Goal: Task Accomplishment & Management: Use online tool/utility

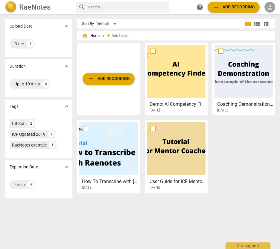
click at [270, 8] on span "person" at bounding box center [269, 7] width 7 height 7
click at [265, 15] on li "Login" at bounding box center [265, 14] width 22 height 14
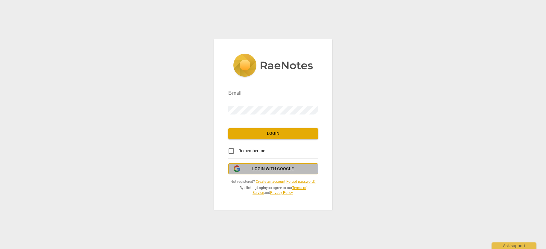
drag, startPoint x: 287, startPoint y: 169, endPoint x: 258, endPoint y: 174, distance: 29.1
click at [280, 169] on span "Login with Google" at bounding box center [273, 169] width 42 height 6
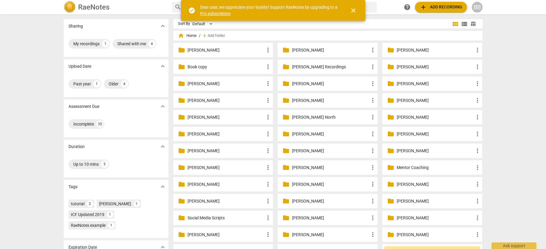
click at [340, 84] on p "[PERSON_NAME]" at bounding box center [330, 83] width 77 height 6
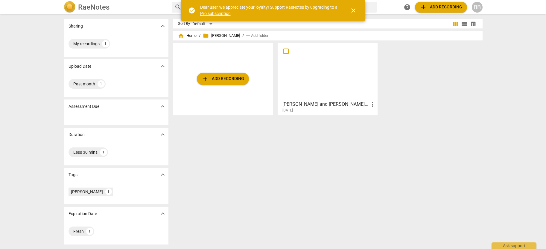
click at [353, 8] on span "close" at bounding box center [353, 10] width 7 height 7
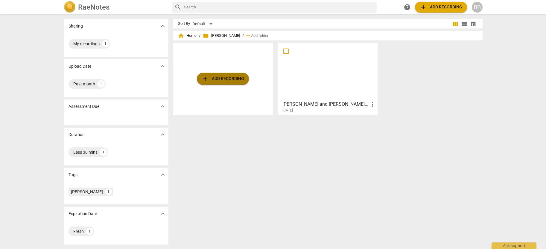
click at [223, 81] on span "add Add recording" at bounding box center [223, 78] width 42 height 7
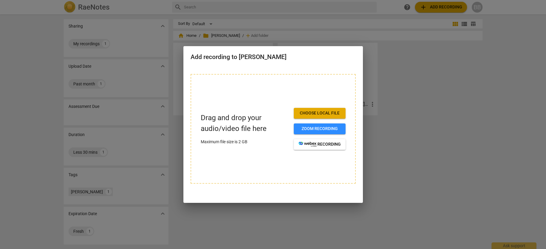
click at [309, 113] on span "Choose local file" at bounding box center [320, 113] width 42 height 6
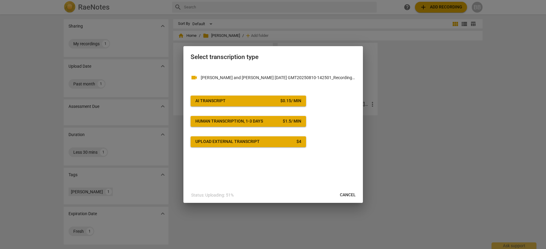
click at [265, 102] on span "AI Transcript $ 0.15 / min" at bounding box center [248, 101] width 106 height 6
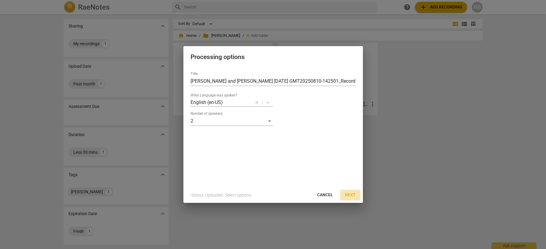
click at [352, 195] on span "Next" at bounding box center [350, 195] width 11 height 6
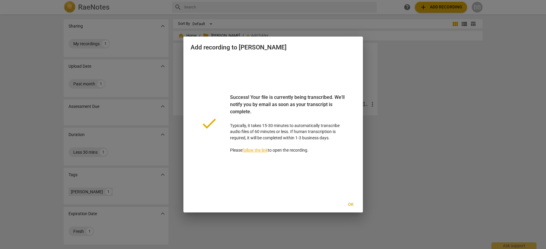
click at [352, 205] on span "Ok" at bounding box center [351, 204] width 10 height 6
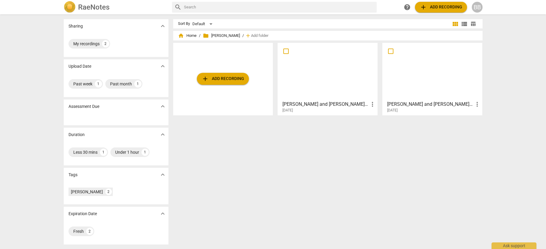
click at [326, 68] on div at bounding box center [328, 71] width 96 height 53
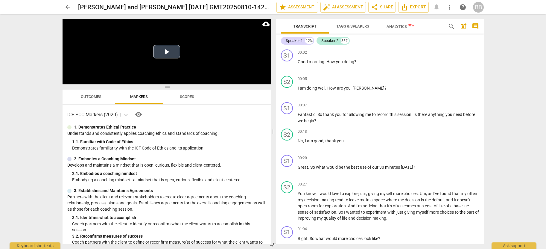
click at [166, 51] on button "Play Video" at bounding box center [166, 51] width 27 height 13
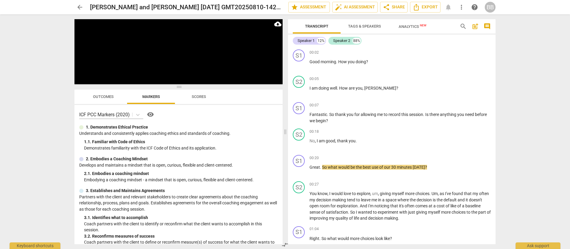
click at [462, 9] on span "more_vert" at bounding box center [461, 7] width 7 height 7
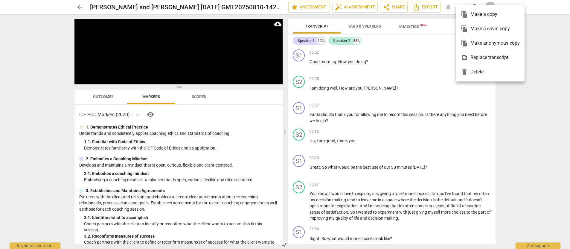
click at [546, 39] on div at bounding box center [285, 124] width 570 height 249
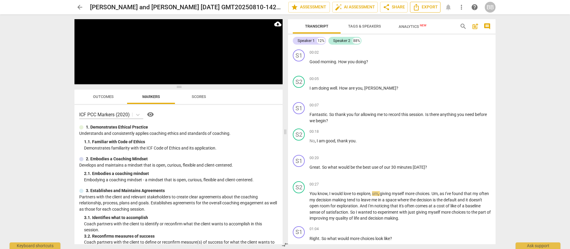
click at [431, 7] on span "Export" at bounding box center [425, 7] width 25 height 7
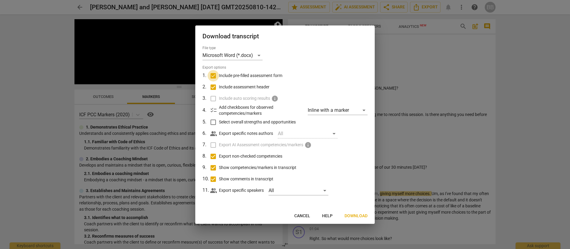
click at [215, 78] on input "Include pre-filled assessment form" at bounding box center [213, 75] width 11 height 11
checkbox input "false"
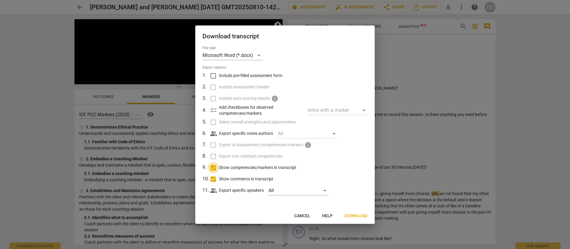
drag, startPoint x: 213, startPoint y: 168, endPoint x: 213, endPoint y: 172, distance: 3.9
click at [213, 169] on input "Show competencies/markers in transcript" at bounding box center [213, 167] width 11 height 11
checkbox input "false"
drag, startPoint x: 215, startPoint y: 179, endPoint x: 219, endPoint y: 179, distance: 3.9
click at [215, 179] on input "Show comments in transcript" at bounding box center [213, 178] width 11 height 11
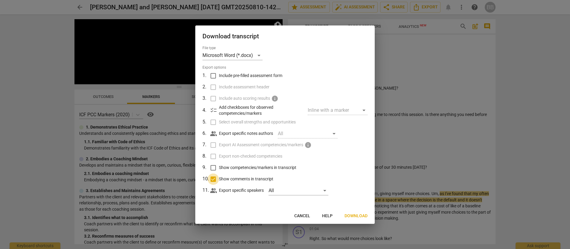
checkbox input "false"
click at [359, 216] on span "Download" at bounding box center [356, 216] width 23 height 6
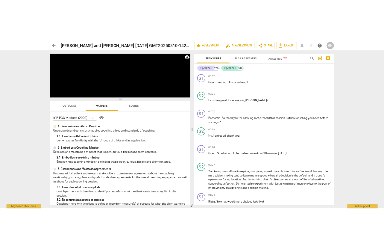
scroll to position [215, 0]
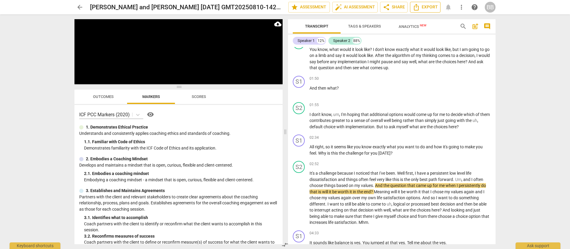
click at [429, 7] on span "Export" at bounding box center [425, 7] width 25 height 7
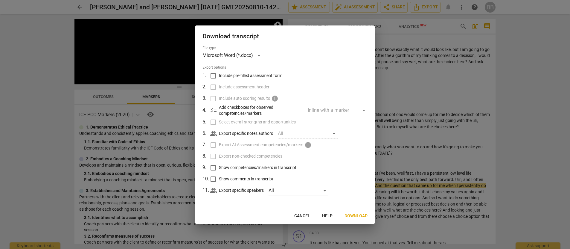
drag, startPoint x: 354, startPoint y: 216, endPoint x: 357, endPoint y: 182, distance: 34.2
click at [354, 215] on span "Download" at bounding box center [356, 216] width 23 height 6
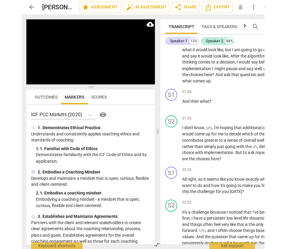
scroll to position [468, 0]
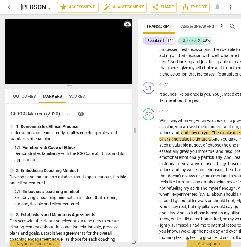
click at [126, 25] on span "cloud_download" at bounding box center [127, 23] width 7 height 7
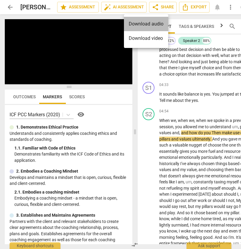
click at [137, 25] on li "Download audio" at bounding box center [146, 24] width 44 height 14
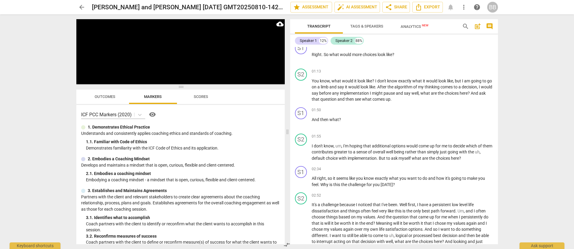
scroll to position [0, 0]
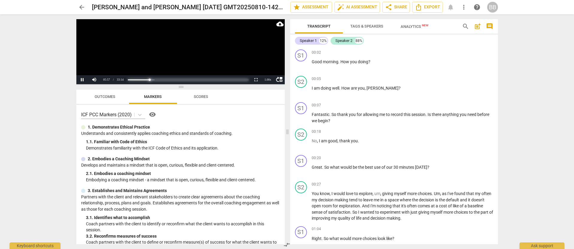
drag, startPoint x: 151, startPoint y: 80, endPoint x: 118, endPoint y: 80, distance: 32.6
click at [118, 80] on div "move_up Pause Current Time 05:57 / Duration Time 33:14 Loaded : 0% Progress : 1…" at bounding box center [180, 79] width 208 height 9
click at [84, 78] on button "Pause" at bounding box center [82, 79] width 12 height 9
click at [460, 105] on div "+" at bounding box center [460, 105] width 6 height 6
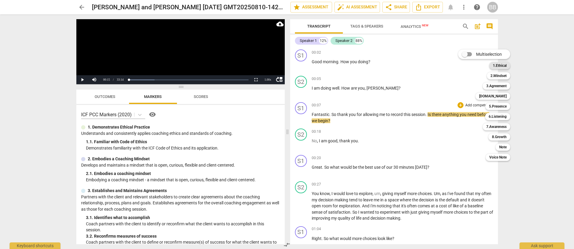
click at [497, 66] on b "1.Ethical" at bounding box center [500, 65] width 14 height 7
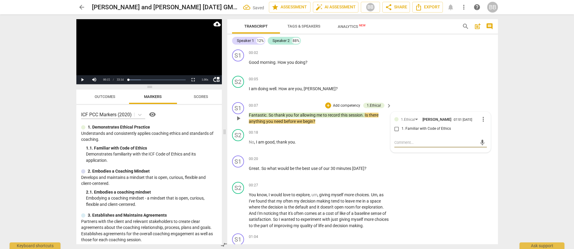
click at [397, 129] on input "1. Familiar with Code of Ethics" at bounding box center [397, 128] width 10 height 7
checkbox input "true"
click at [485, 81] on div "S2 play_arrow pause 00:05 + Add competency keyboard_arrow_right I am doing well…" at bounding box center [362, 86] width 271 height 26
click at [351, 106] on p "Add competency" at bounding box center [346, 105] width 28 height 5
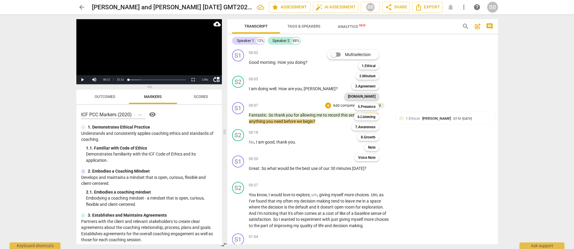
click at [372, 97] on b "[DOMAIN_NAME]" at bounding box center [362, 96] width 28 height 7
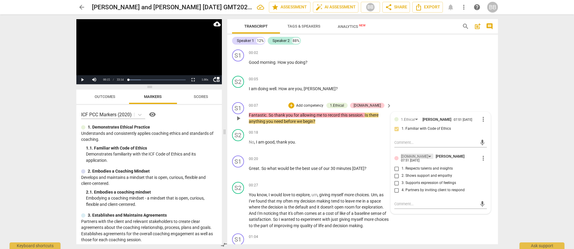
click at [412, 157] on div "[DOMAIN_NAME]" at bounding box center [417, 156] width 32 height 5
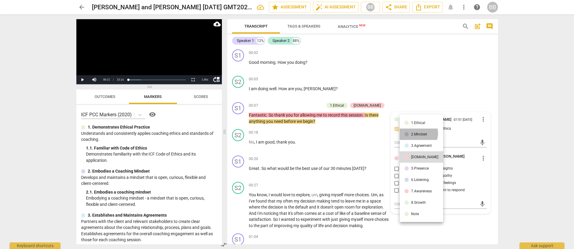
click at [417, 133] on div "2.Mindset" at bounding box center [419, 134] width 16 height 4
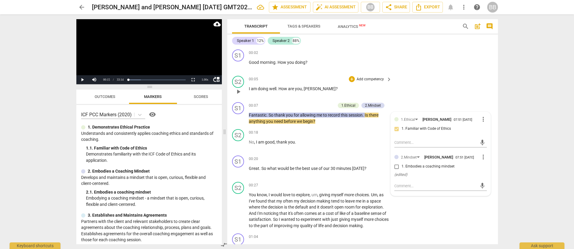
click at [399, 93] on div "S2 play_arrow pause 00:05 + Add competency keyboard_arrow_right I am doing well…" at bounding box center [362, 86] width 271 height 26
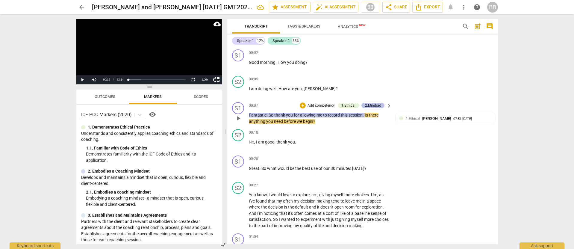
click at [375, 107] on div "2.Mindset" at bounding box center [373, 105] width 16 height 5
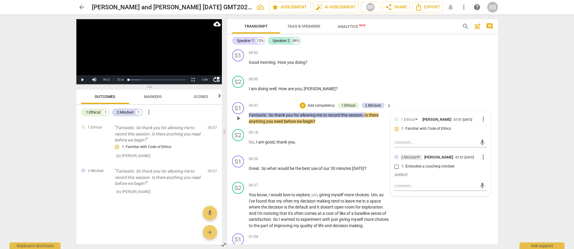
click at [416, 157] on div "2.Mindset" at bounding box center [411, 156] width 21 height 5
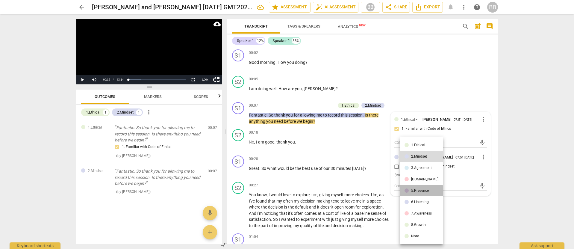
click at [421, 191] on div "5.Presence" at bounding box center [420, 191] width 18 height 4
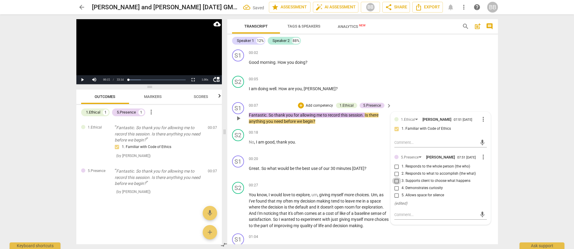
click at [397, 180] on input "3. Supports client to choose what happens" at bounding box center [397, 180] width 10 height 7
checkbox input "true"
click at [505, 168] on div "arrow_back [PERSON_NAME] and [PERSON_NAME] [DATE] GMT20250810-142501_Recording_…" at bounding box center [287, 124] width 574 height 249
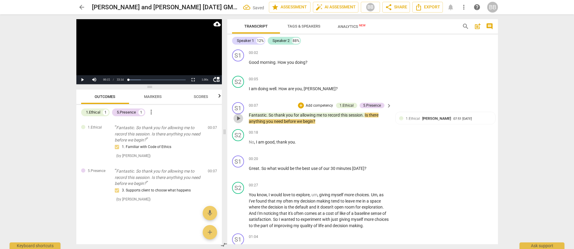
click at [239, 119] on span "play_arrow" at bounding box center [238, 118] width 7 height 7
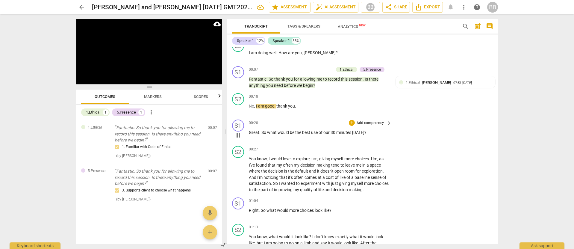
scroll to position [34, 0]
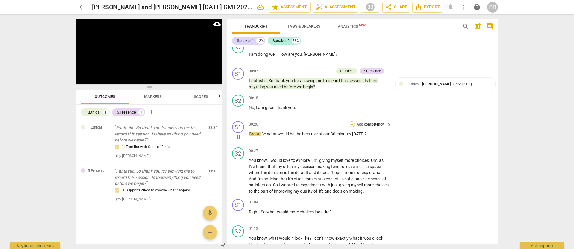
click at [351, 125] on div "+" at bounding box center [352, 124] width 6 height 6
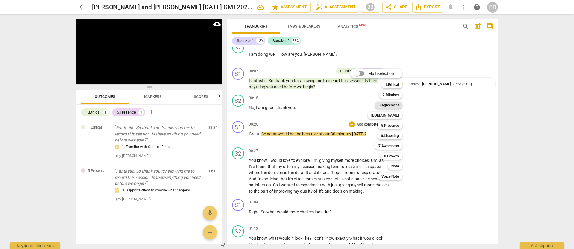
click at [382, 106] on b "3.Agreement" at bounding box center [388, 104] width 20 height 7
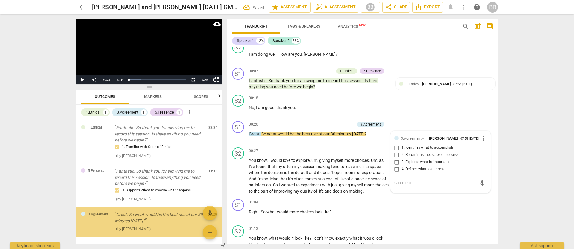
scroll to position [22, 0]
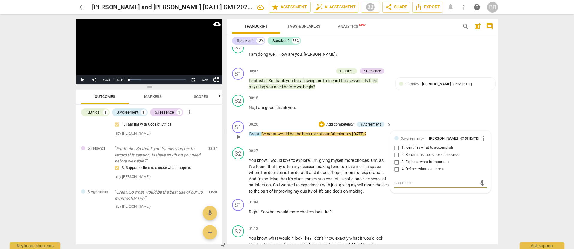
click at [397, 150] on input "1. Identifies what to accomplish" at bounding box center [397, 147] width 10 height 7
checkbox input "true"
drag, startPoint x: 461, startPoint y: 100, endPoint x: 463, endPoint y: 107, distance: 6.8
click at [462, 100] on div "S2 play_arrow pause 00:18 + Add competency keyboard_arrow_right No , I am good …" at bounding box center [362, 105] width 271 height 26
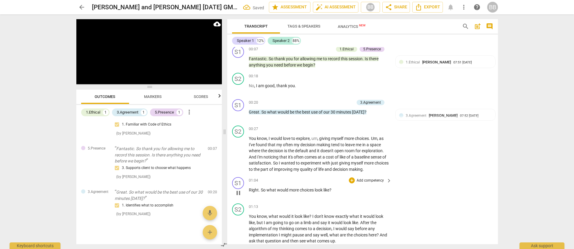
scroll to position [63, 0]
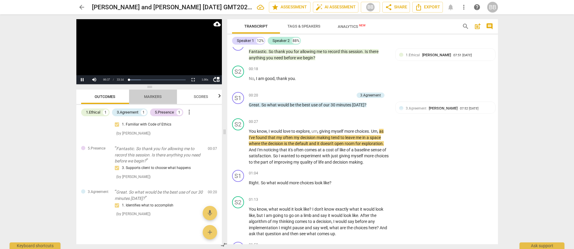
click at [150, 96] on span "Markers" at bounding box center [153, 96] width 18 height 4
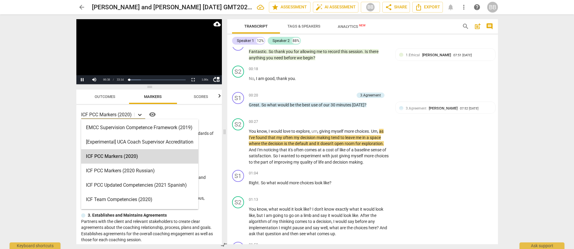
click at [141, 114] on icon at bounding box center [140, 115] width 6 height 6
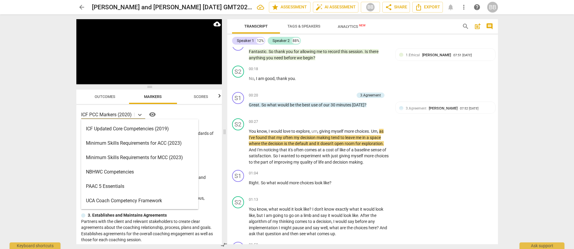
scroll to position [116, 0]
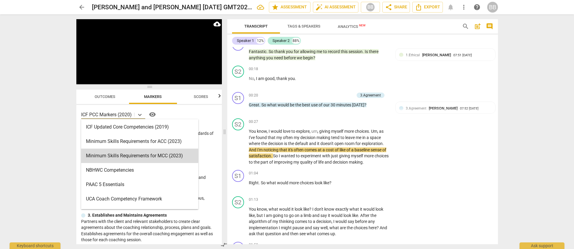
click at [118, 157] on div "Minimum Skills Requirements for MCC (2023)" at bounding box center [139, 155] width 117 height 14
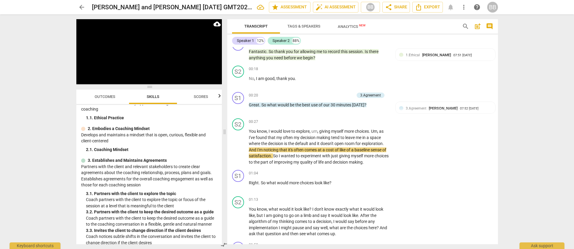
scroll to position [32, 0]
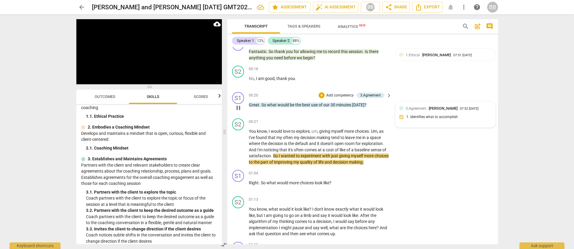
click at [420, 109] on span "3.Agreement" at bounding box center [415, 108] width 21 height 4
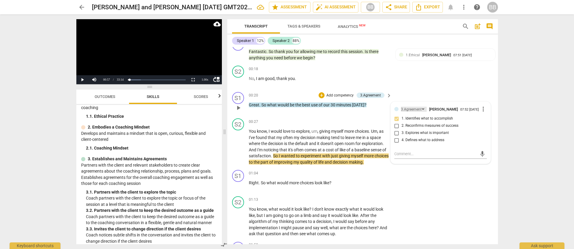
click at [420, 107] on div "3.Agreement" at bounding box center [414, 109] width 26 height 5
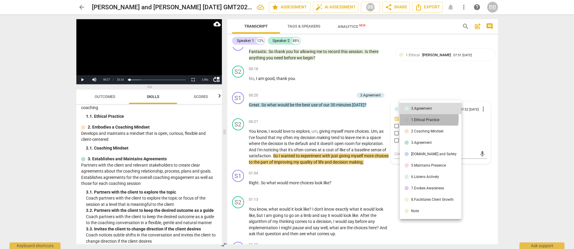
click at [422, 118] on div "1.Ethical Practice" at bounding box center [425, 120] width 28 height 4
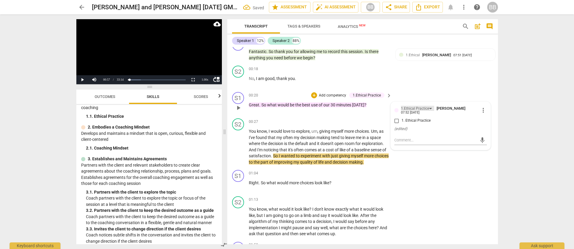
click at [426, 108] on div "1.Ethical Practice" at bounding box center [415, 109] width 28 height 6
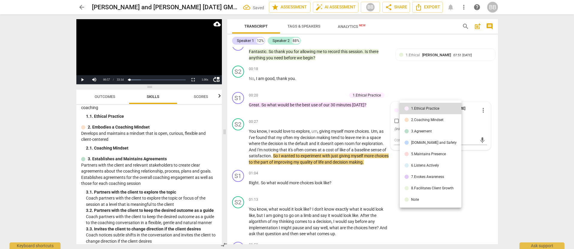
click at [424, 133] on div "3.Agreement" at bounding box center [421, 131] width 21 height 4
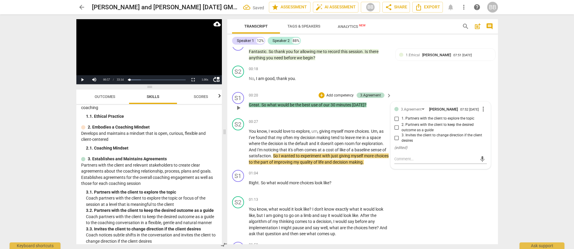
click at [396, 121] on input "1. Partners with the client to explore the topic" at bounding box center [397, 118] width 10 height 7
checkbox input "true"
click at [449, 188] on div "S1 play_arrow pause 01:04 + Add competency keyboard_arrow_right Right . So what…" at bounding box center [362, 180] width 271 height 26
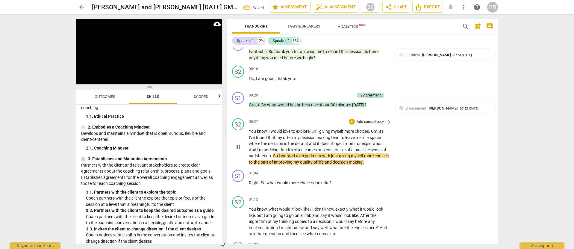
click at [238, 145] on span "pause" at bounding box center [238, 146] width 7 height 7
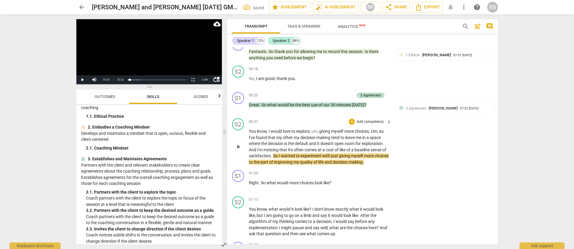
click at [249, 131] on span "You" at bounding box center [253, 131] width 8 height 5
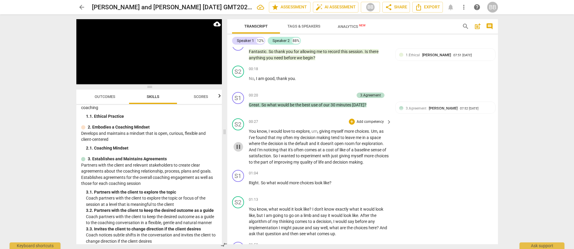
click at [238, 147] on span "pause" at bounding box center [238, 146] width 7 height 7
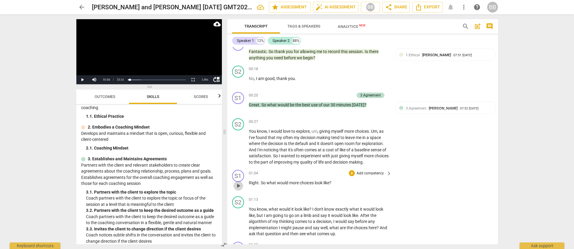
drag, startPoint x: 238, startPoint y: 186, endPoint x: 244, endPoint y: 185, distance: 6.8
click at [238, 186] on span "play_arrow" at bounding box center [238, 185] width 7 height 7
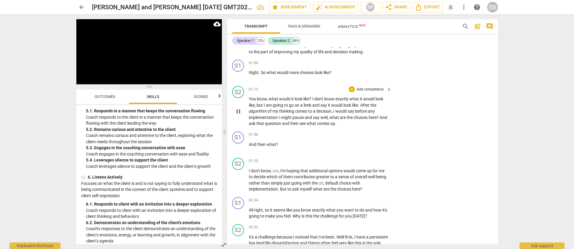
scroll to position [177, 0]
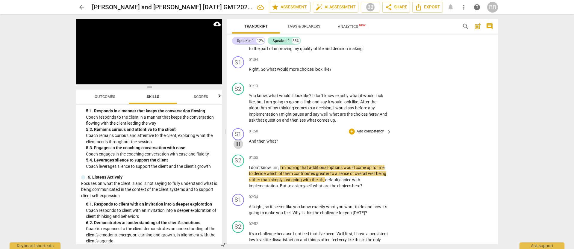
click at [237, 145] on span "pause" at bounding box center [238, 143] width 7 height 7
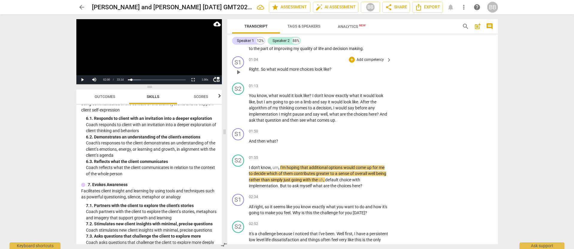
scroll to position [157, 0]
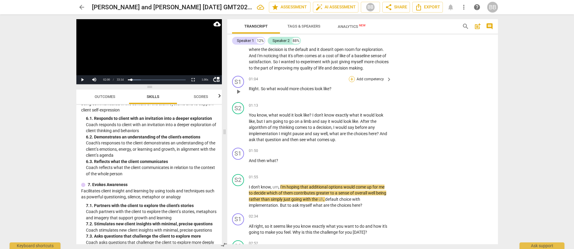
click at [351, 80] on div "+" at bounding box center [352, 79] width 6 height 6
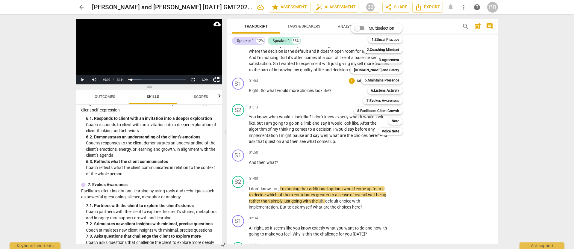
click at [205, 148] on div at bounding box center [287, 124] width 574 height 249
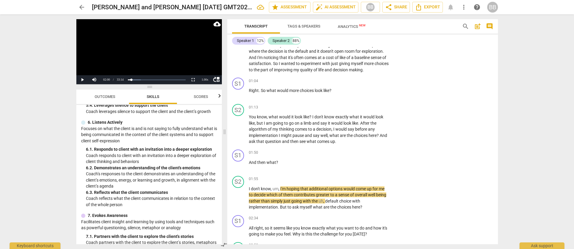
scroll to position [347, 0]
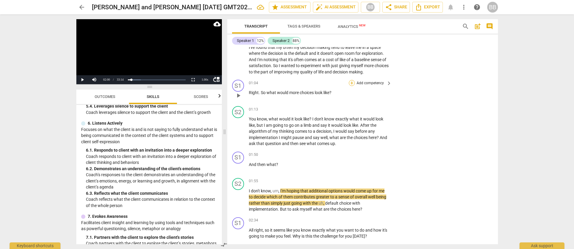
click at [350, 81] on div "+" at bounding box center [352, 83] width 6 height 6
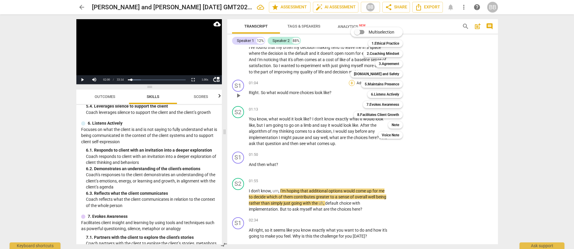
scroll to position [152, 0]
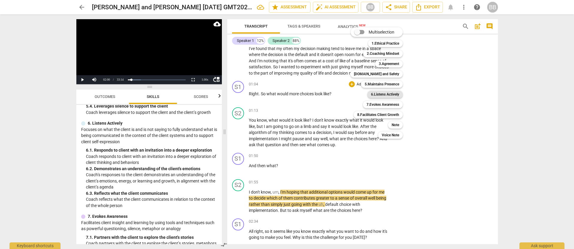
click at [391, 96] on b "6.Listens Actively" at bounding box center [385, 94] width 28 height 7
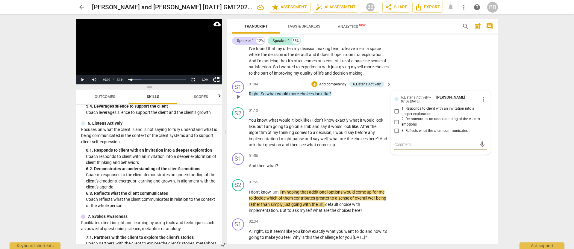
click at [395, 111] on input "1. Responds to client with an invitation into a deeper exploration" at bounding box center [397, 111] width 10 height 7
checkbox input "true"
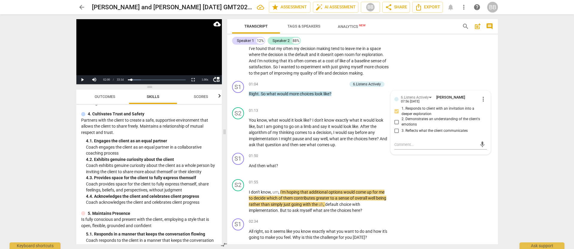
scroll to position [170, 0]
click at [349, 110] on div "+" at bounding box center [352, 110] width 6 height 6
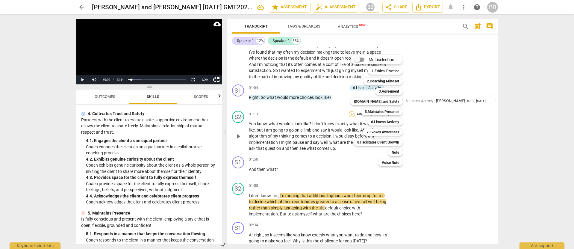
scroll to position [148, 0]
click at [382, 102] on b "[DOMAIN_NAME] and Safety" at bounding box center [376, 101] width 45 height 7
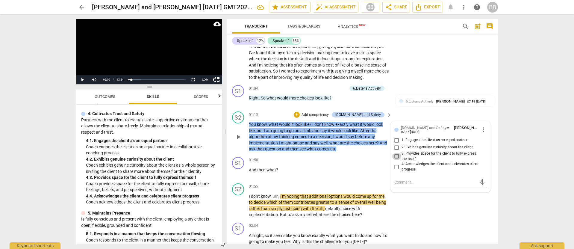
click at [396, 157] on input "3. Provides space for the client to fully express themself" at bounding box center [397, 156] width 10 height 7
checkbox input "true"
click at [480, 128] on span "more_vert" at bounding box center [482, 129] width 7 height 7
click at [486, 142] on li "Delete" at bounding box center [487, 140] width 21 height 11
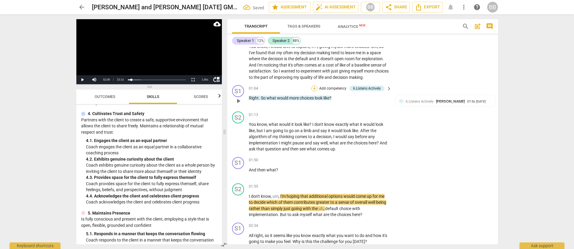
click at [313, 87] on div "+" at bounding box center [314, 88] width 6 height 6
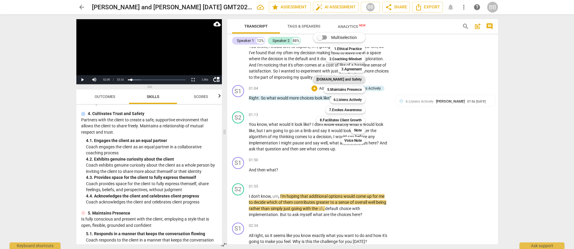
click at [346, 80] on b "[DOMAIN_NAME] and Safety" at bounding box center [338, 79] width 45 height 7
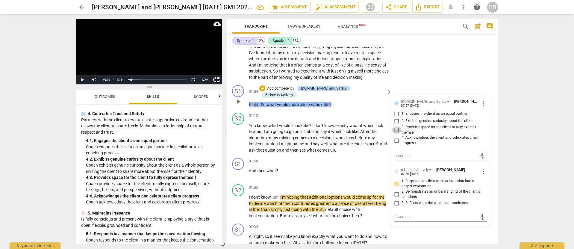
click at [396, 130] on input "3. Provides space for the client to fully express themself" at bounding box center [397, 129] width 10 height 7
checkbox input "true"
click at [446, 71] on div "S2 play_arrow pause 00:27 + Add competency keyboard_arrow_right You know , I wo…" at bounding box center [362, 56] width 271 height 51
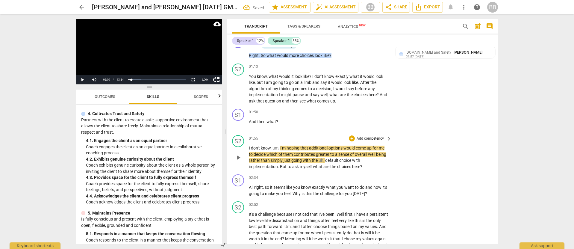
scroll to position [197, 0]
drag, startPoint x: 239, startPoint y: 191, endPoint x: 249, endPoint y: 189, distance: 10.3
click at [239, 191] on span "play_arrow" at bounding box center [238, 190] width 7 height 7
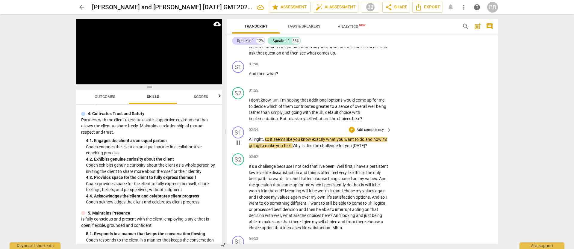
scroll to position [246, 0]
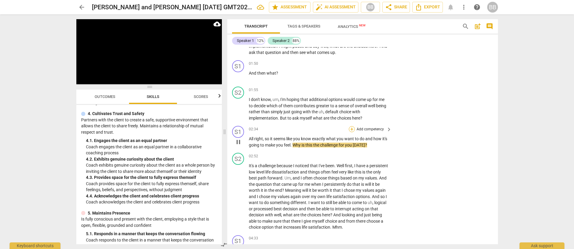
click at [352, 129] on div "+" at bounding box center [352, 129] width 6 height 6
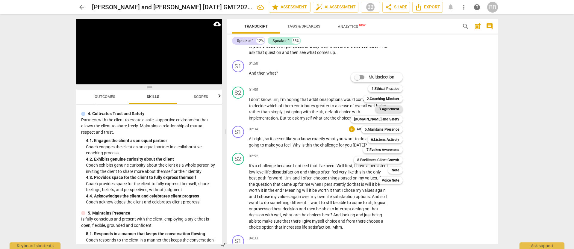
click at [397, 110] on b "3.Agreement" at bounding box center [389, 108] width 20 height 7
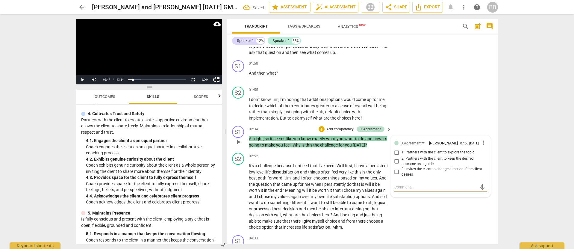
click at [396, 153] on input "1. Partners with the client to explore the topic" at bounding box center [397, 152] width 10 height 7
checkbox input "true"
click at [441, 98] on div "S2 play_arrow pause 01:55 + Add competency keyboard_arrow_right I don't know , …" at bounding box center [362, 103] width 271 height 39
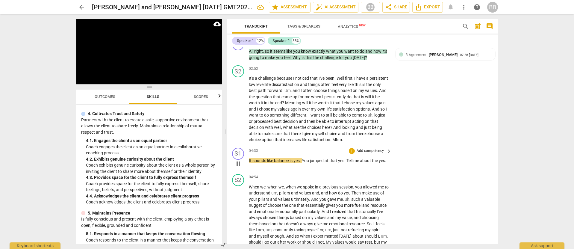
scroll to position [334, 0]
click at [353, 153] on div "+" at bounding box center [352, 150] width 6 height 6
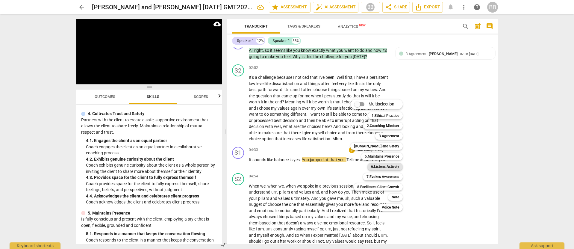
click at [385, 167] on b "6.Listens Actively" at bounding box center [385, 166] width 28 height 7
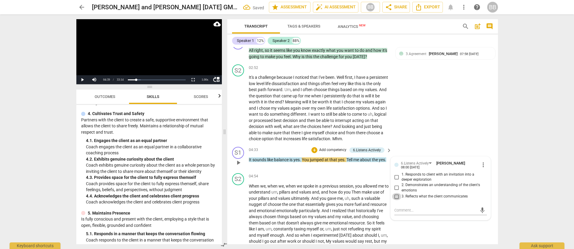
click at [396, 200] on input "3. Reflects what the client communicates" at bounding box center [397, 196] width 10 height 7
checkbox input "true"
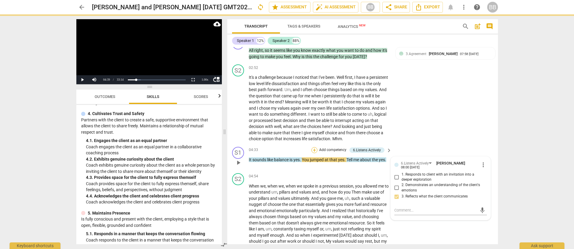
click at [314, 153] on div "+" at bounding box center [314, 150] width 6 height 6
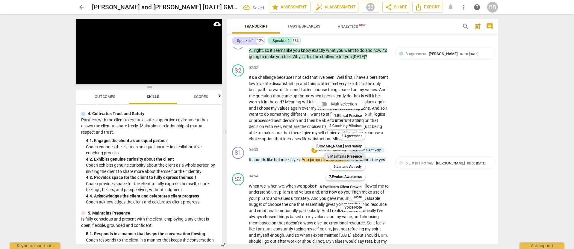
click at [354, 156] on b "5.Maintains Presence" at bounding box center [344, 156] width 34 height 7
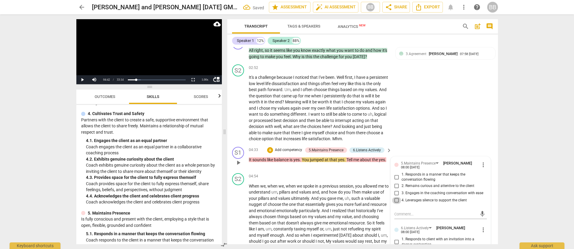
click at [395, 204] on input "4. Leverages silence to support the client" at bounding box center [397, 200] width 10 height 7
checkbox input "true"
click at [269, 153] on div "+" at bounding box center [270, 150] width 6 height 6
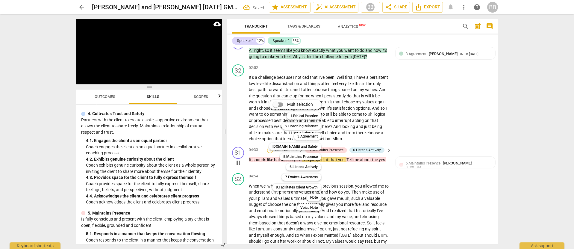
scroll to position [334, 0]
click at [313, 177] on b "7.Evokes Awareness" at bounding box center [301, 176] width 33 height 7
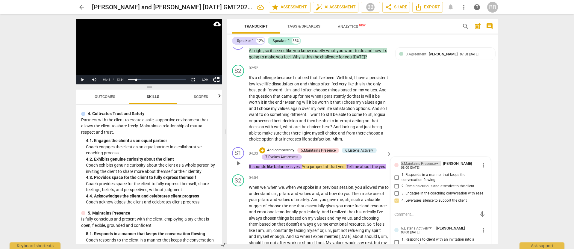
click at [424, 166] on div "5.Maintains Presence" at bounding box center [418, 164] width 35 height 6
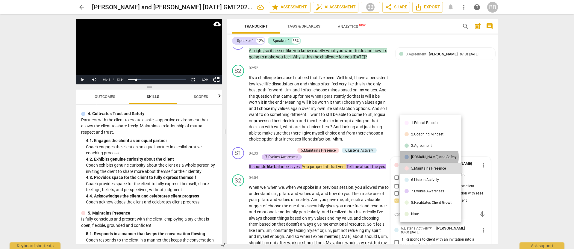
click at [424, 157] on div "[DOMAIN_NAME] and Safety" at bounding box center [433, 157] width 45 height 4
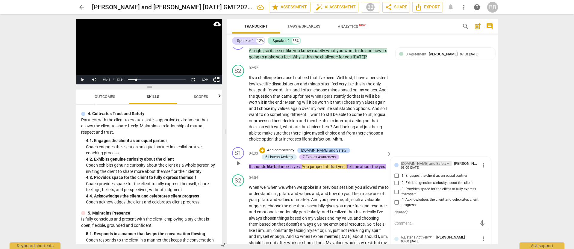
click at [425, 166] on div "[DOMAIN_NAME] and Safety" at bounding box center [423, 164] width 45 height 6
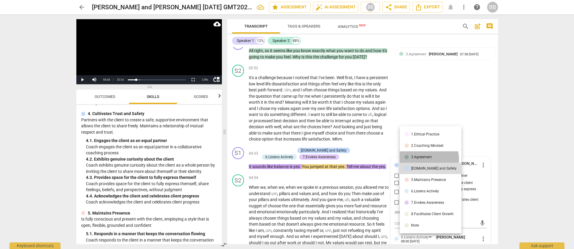
click at [425, 159] on li "3.Agreement" at bounding box center [431, 156] width 62 height 11
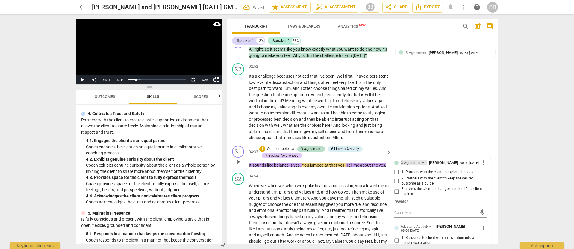
click at [420, 165] on div "3.Agreement" at bounding box center [414, 162] width 26 height 5
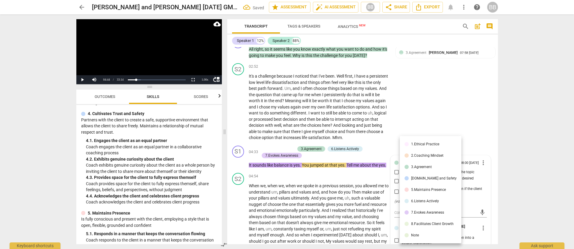
scroll to position [332, 0]
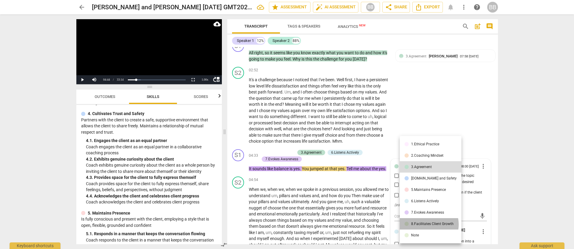
click at [426, 224] on div "8.Facilitates Client Growth" at bounding box center [432, 224] width 42 height 4
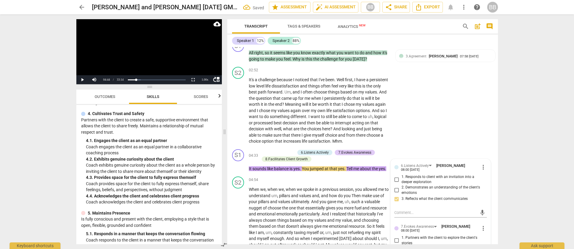
scroll to position [489, 0]
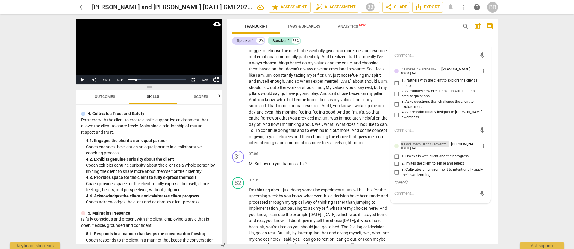
click at [442, 146] on div "8.Facilitates Client Growth" at bounding box center [425, 143] width 48 height 5
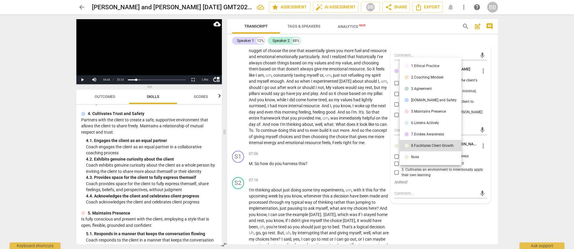
click at [434, 135] on div "7.Evokes Awareness" at bounding box center [427, 134] width 33 height 4
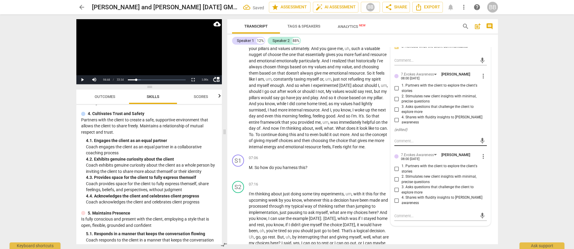
scroll to position [483, 0]
click at [395, 192] on input "3. Asks questions that challenge the client to explore more" at bounding box center [397, 189] width 10 height 7
checkbox input "true"
click at [369, 179] on div "S1 play_arrow pause 07:06 + Add competency keyboard_arrow_right M . So how do y…" at bounding box center [362, 165] width 271 height 26
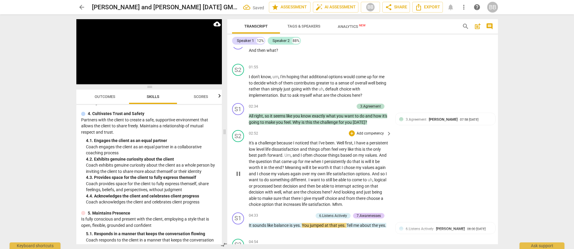
scroll to position [268, 0]
click at [322, 106] on div "+" at bounding box center [321, 107] width 6 height 6
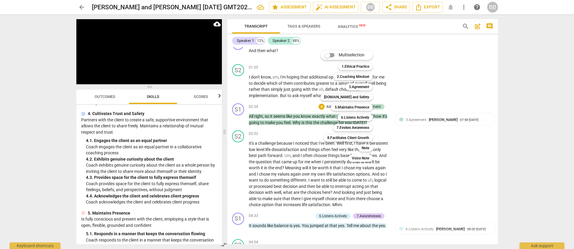
scroll to position [266, 0]
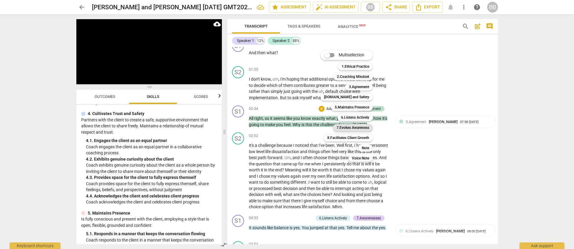
click at [353, 129] on b "7.Evokes Awareness" at bounding box center [352, 127] width 33 height 7
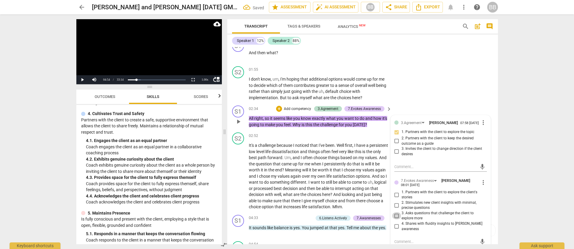
click at [395, 218] on input "3. Asks questions that challenge the client to explore more" at bounding box center [397, 215] width 10 height 7
checkbox input "true"
drag, startPoint x: 464, startPoint y: 74, endPoint x: 432, endPoint y: 91, distance: 36.5
click at [464, 74] on div "S2 play_arrow pause 01:55 + Add competency keyboard_arrow_right I don't know , …" at bounding box center [362, 83] width 271 height 39
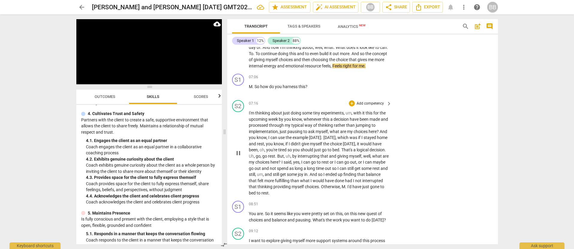
scroll to position [561, 0]
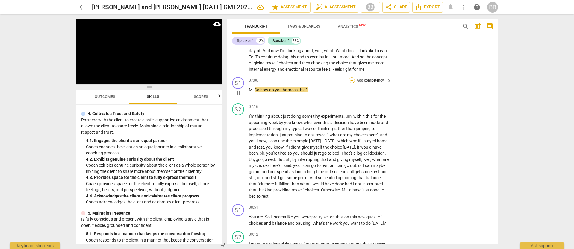
click at [352, 83] on div "+" at bounding box center [352, 80] width 6 height 6
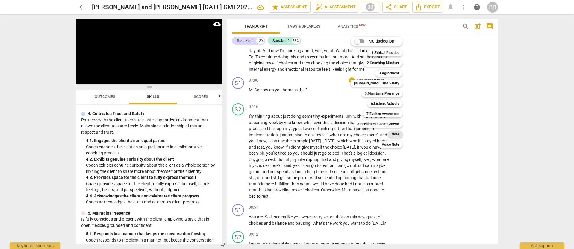
click at [394, 134] on b "Note" at bounding box center [394, 133] width 7 height 7
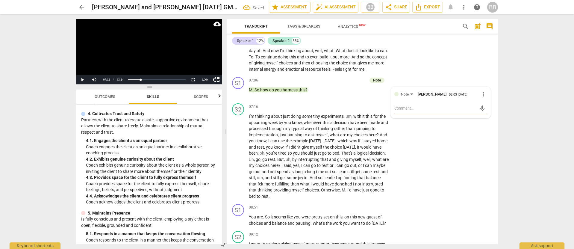
type textarea "T"
type textarea "Th"
type textarea "Thi"
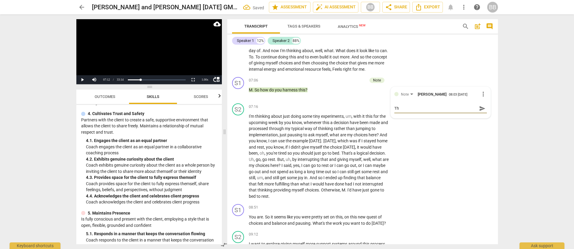
type textarea "Thi"
type textarea "This"
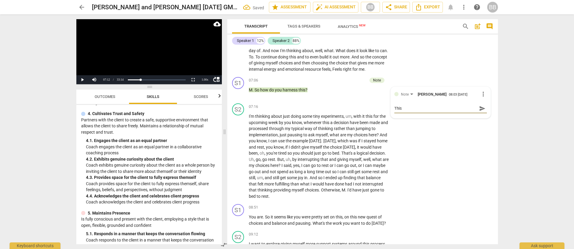
type textarea "This q"
type textarea "This qu"
type textarea "This que"
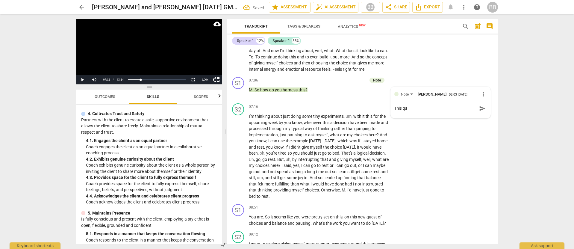
type textarea "This que"
type textarea "This ques"
type textarea "This quest"
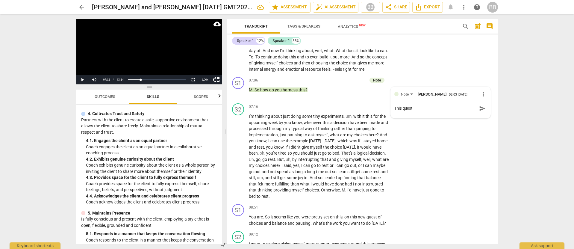
type textarea "This questi"
type textarea "This questio"
type textarea "This question"
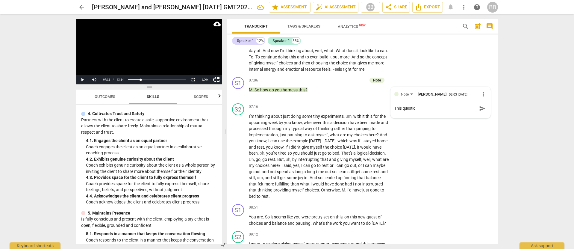
type textarea "This question"
type textarea "This question t"
type textarea "This question ta"
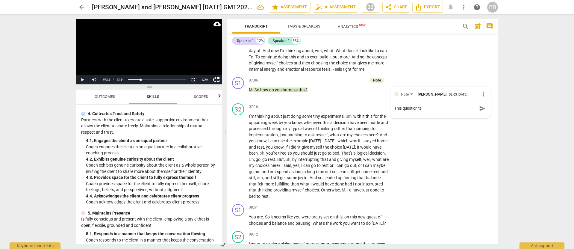
type textarea "This question tak"
type textarea "This question take"
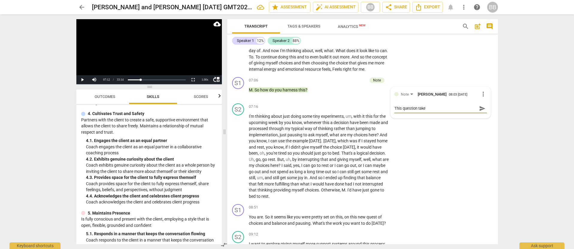
type textarea "This question take"
type textarea "This question take t"
type textarea "This question take th"
type textarea "This question take the"
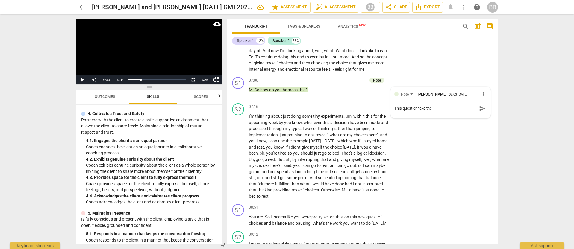
type textarea "This question take the"
type textarea "This question take the c"
type textarea "This question take the cl"
type textarea "This question take the cli"
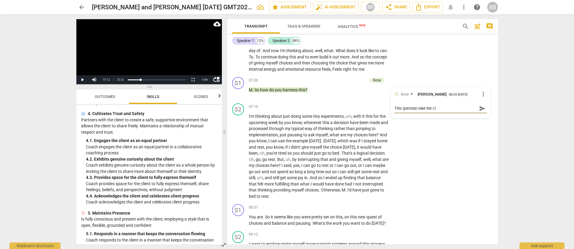
type textarea "This question take the cli"
type textarea "This question take the clie"
type textarea "This question take the clien"
type textarea "This question take the client"
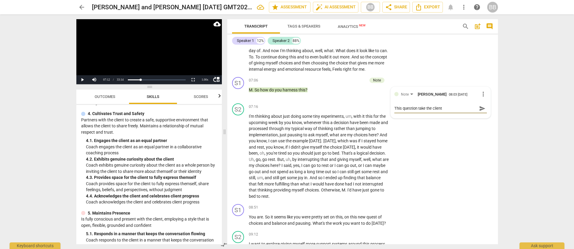
type textarea "This question take the clien"
type textarea "This question take the clie"
type textarea "This question take the cli"
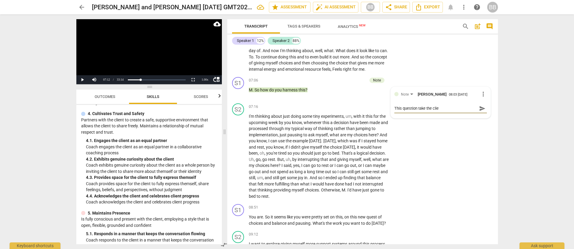
type textarea "This question take the cli"
type textarea "This question take the cl"
type textarea "This question take the c"
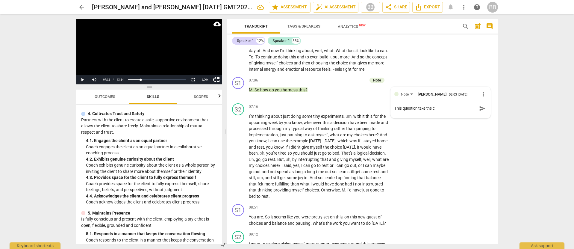
type textarea "This question take the"
type textarea "This question take th"
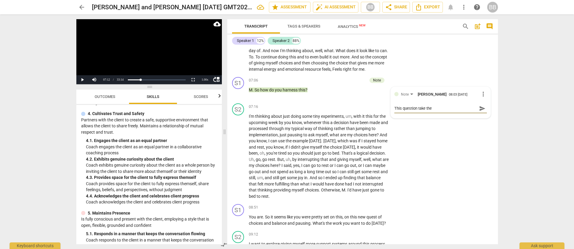
type textarea "This question take th"
type textarea "This question take t"
type textarea "This question take"
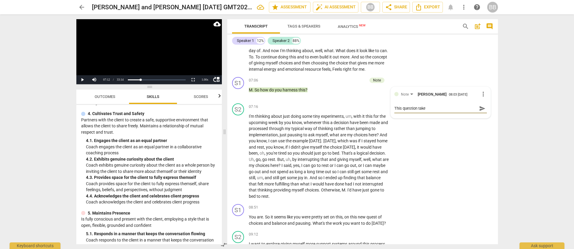
type textarea "This question take"
type textarea "This question tak"
type textarea "This question ta"
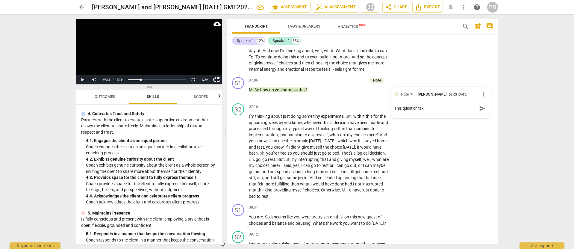
type textarea "This question ta"
type textarea "This question t"
type textarea "This question"
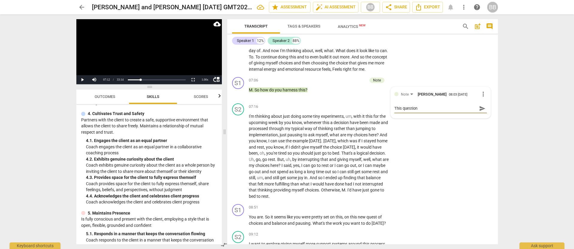
type textarea "This question k"
type textarea "This question ke"
type textarea "This question [PERSON_NAME]"
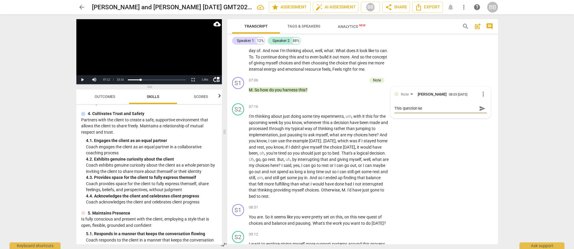
type textarea "This question [PERSON_NAME]"
type textarea "This question keep"
type textarea "This question keeps"
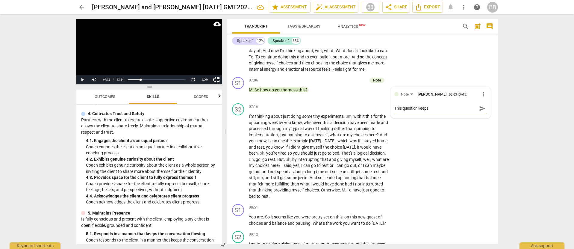
type textarea "This question keeps"
type textarea "This question keeps t"
type textarea "This question keeps th"
type textarea "This question keeps the"
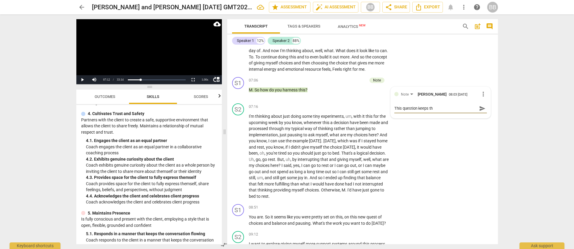
type textarea "This question keeps the"
type textarea "This question keeps the c"
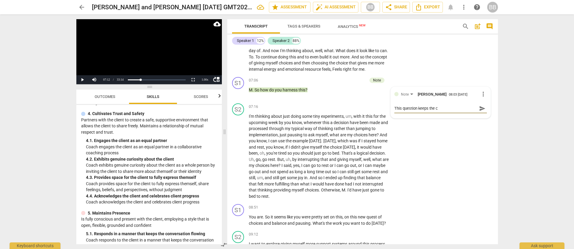
type textarea "This question keeps the cl"
type textarea "This question keeps the cli"
type textarea "This question keeps the clie"
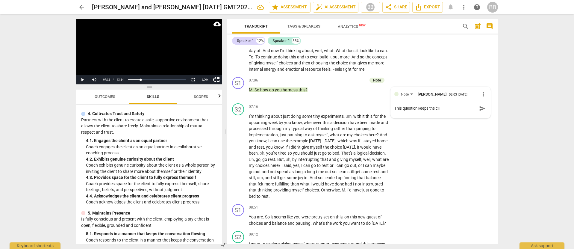
type textarea "This question keeps the clie"
type textarea "This question keeps the clien"
type textarea "This question keeps the client"
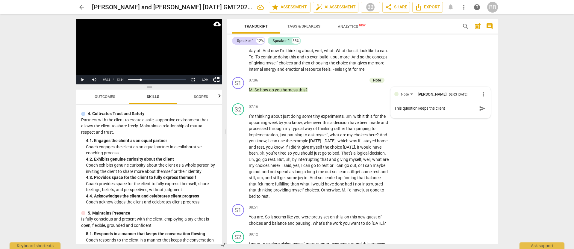
type textarea "This question keeps the client"
type textarea "This question keeps the client o"
type textarea "This question keeps the client ou"
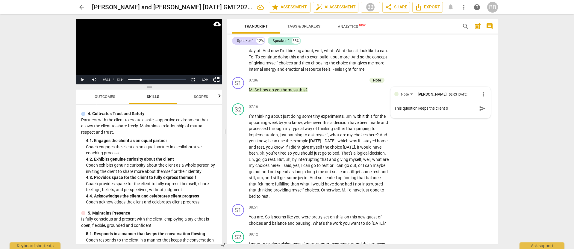
type textarea "This question keeps the client ou"
type textarea "This question keeps the client out"
type textarea "This question keeps the client outs"
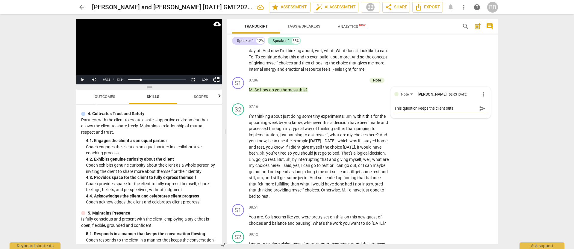
type textarea "This question keeps the client outsi"
type textarea "This question keeps the client outsid"
type textarea "This question keeps the client outside"
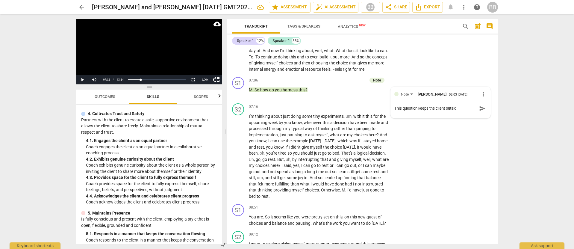
type textarea "This question keeps the client outside"
type textarea "This question keeps the client outside o"
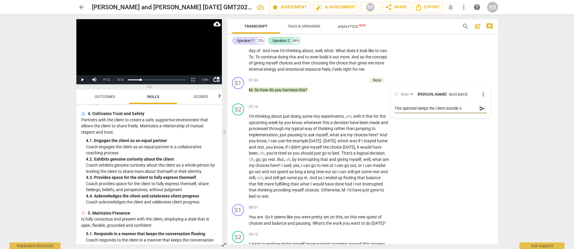
type textarea "This question keeps the client outside of"
type textarea "This question keeps the client outside of t"
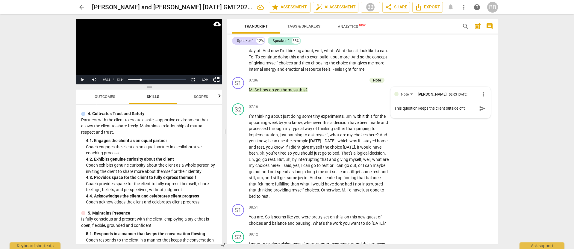
type textarea "This question keeps the client outside of th"
type textarea "This question keeps the client outside of the"
type textarea "This question keeps the client outside of them"
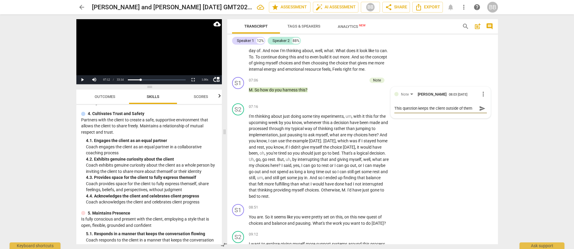
type textarea "This question keeps the client outside of thems"
type textarea "This question keeps the client outside of themse"
type textarea "This question keeps the client outside of themsel"
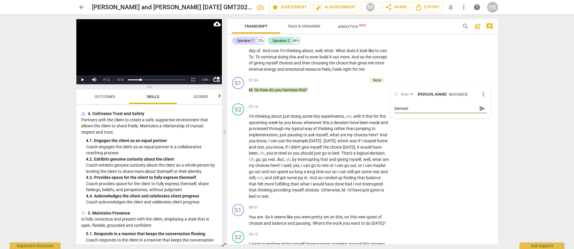
type textarea "This question keeps the client outside of themself"
type textarea "This question keeps the client outside of themself a"
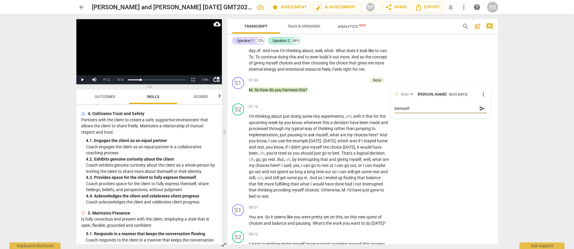
type textarea "This question keeps the client outside of themself a"
type textarea "This question keeps the client outside of themself an"
type textarea "This question keeps the client outside of themself and"
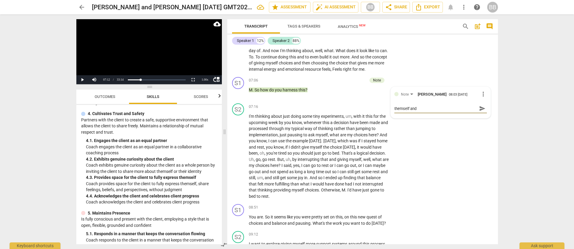
scroll to position [0, 0]
type textarea "This question keeps the client outside of themself and"
type textarea "This question keeps the client outside of themself and a"
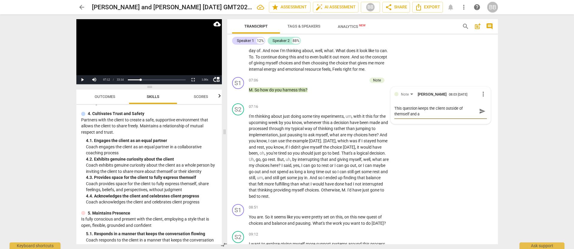
type textarea "This question keeps the client outside of themself and as"
type textarea "This question keeps the client outside of themself and ask"
type textarea "This question keeps the client outside of themself and asks"
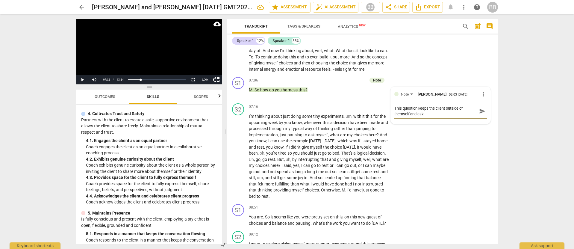
type textarea "This question keeps the client outside of themself and asks"
type textarea "This question keeps the client outside of themself and asks f"
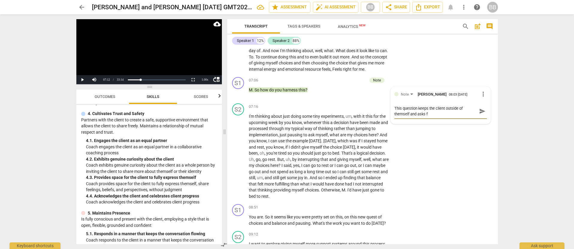
type textarea "This question keeps the client outside of themself and asks [PERSON_NAME]"
type textarea "This question keeps the client outside of themself and asks for"
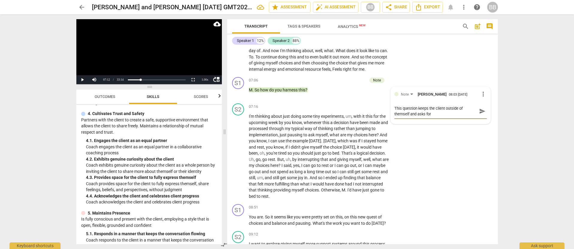
type textarea "This question keeps the client outside of themself and asks for"
type textarea "This question keeps the client outside of themself and asks for m"
type textarea "This question keeps the client outside of themself and asks for [PERSON_NAME]"
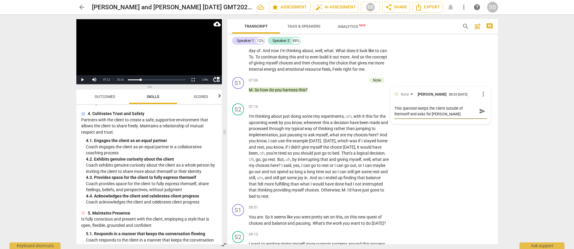
type textarea "This question keeps the client outside of themself and asks for mor"
type textarea "This question keeps the client outside of themself and asks for more"
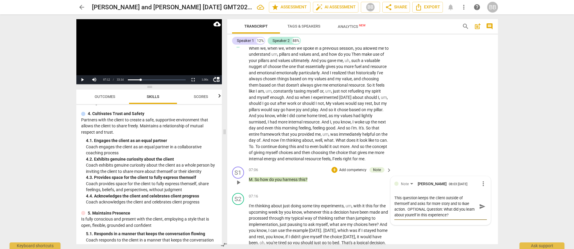
click at [411, 218] on textarea "This question keeps the client outside of themself and asks for more story and …" at bounding box center [435, 206] width 83 height 23
click at [480, 209] on span "send" at bounding box center [482, 206] width 7 height 7
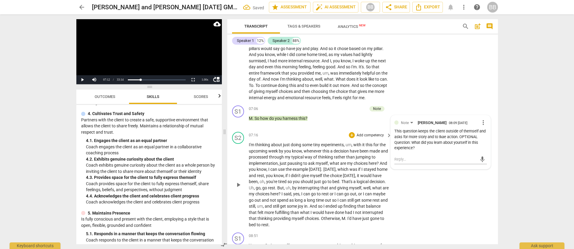
scroll to position [540, 0]
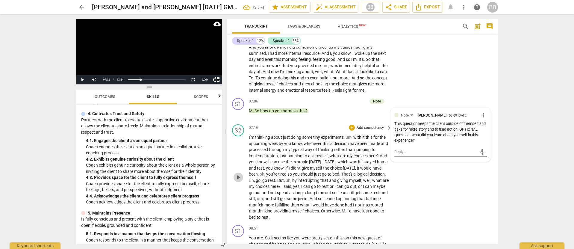
click at [238, 181] on span "play_arrow" at bounding box center [238, 177] width 7 height 7
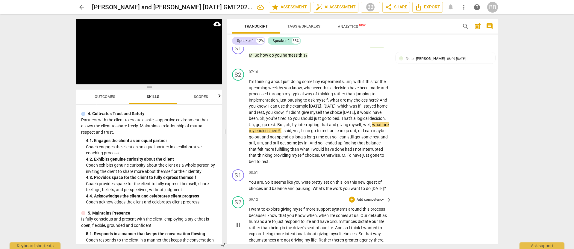
scroll to position [598, 0]
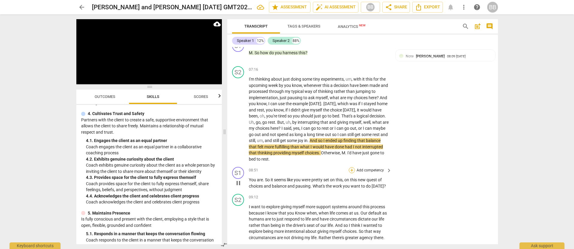
click at [353, 173] on div "+" at bounding box center [352, 170] width 6 height 6
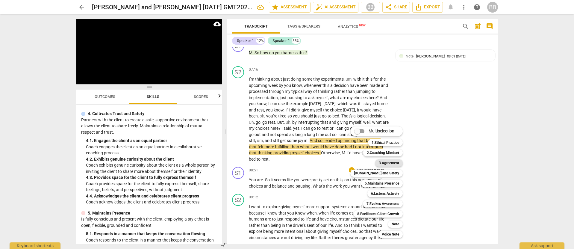
click at [389, 164] on b "3.Agreement" at bounding box center [389, 162] width 20 height 7
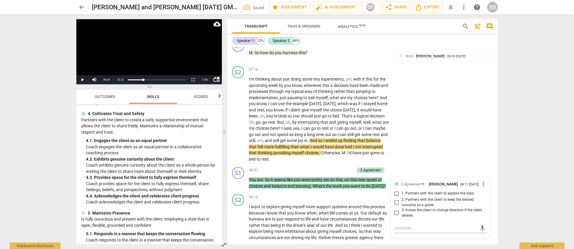
scroll to position [599, 0]
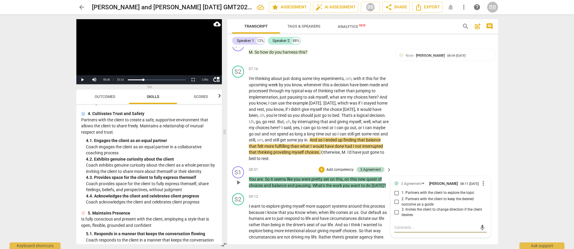
click at [397, 196] on input "1. Partners with the client to explore the topic" at bounding box center [397, 192] width 10 height 7
click at [396, 216] on input "3. Invites the client to change direction if the client desires" at bounding box center [397, 212] width 10 height 7
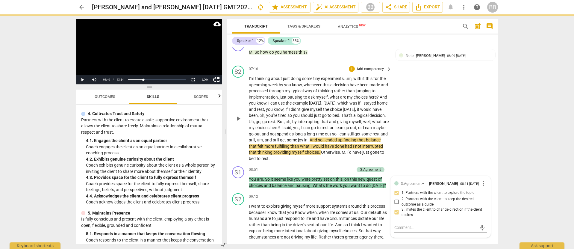
click at [443, 158] on div "S2 play_arrow pause 07:16 + Add competency keyboard_arrow_right I'm thinking ab…" at bounding box center [362, 113] width 271 height 101
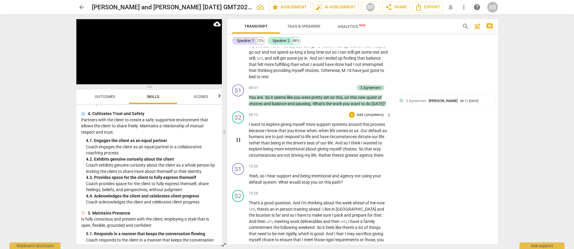
scroll to position [681, 0]
click at [352, 169] on div "+" at bounding box center [352, 166] width 6 height 6
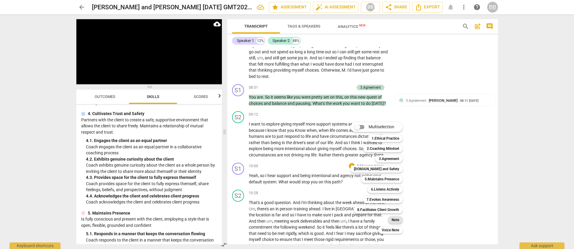
click at [395, 221] on b "Note" at bounding box center [394, 219] width 7 height 7
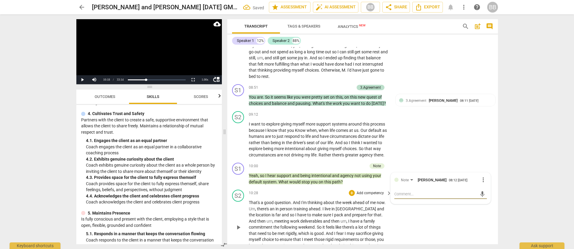
scroll to position [680, 0]
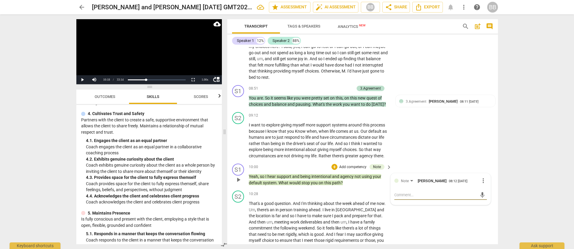
click at [405, 198] on textarea at bounding box center [435, 195] width 83 height 6
click at [479, 201] on span "send" at bounding box center [482, 197] width 7 height 7
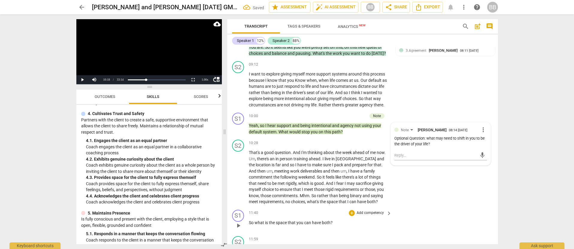
scroll to position [731, 0]
click at [237, 180] on span "play_arrow" at bounding box center [238, 176] width 7 height 7
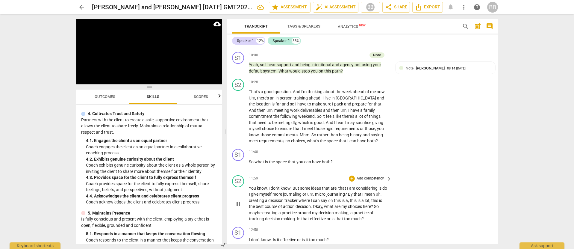
scroll to position [791, 0]
click at [351, 156] on div "+" at bounding box center [352, 153] width 6 height 6
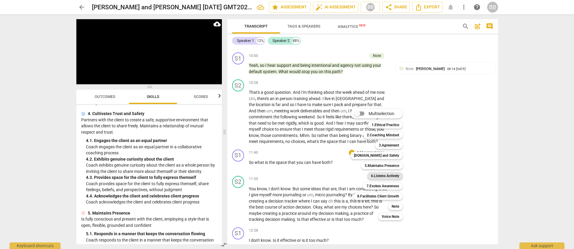
click at [388, 174] on b "6.Listens Actively" at bounding box center [385, 175] width 28 height 7
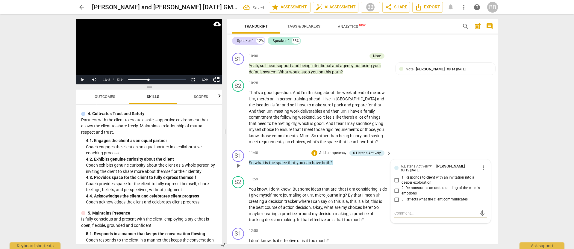
scroll to position [790, 0]
click at [394, 184] on input "1. Responds to client with an invitation into a deeper exploration" at bounding box center [397, 180] width 10 height 7
click at [439, 148] on div "S2 play_arrow pause 10:28 + Add competency keyboard_arrow_right That's a good q…" at bounding box center [362, 113] width 271 height 70
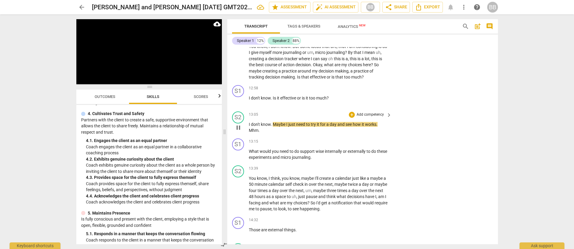
scroll to position [934, 0]
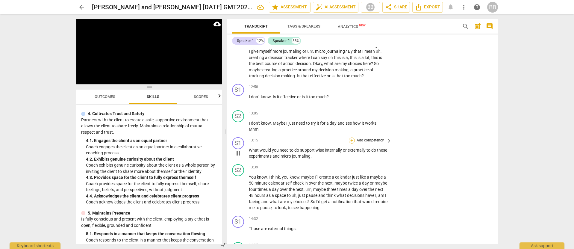
click at [351, 143] on div "+" at bounding box center [352, 140] width 6 height 6
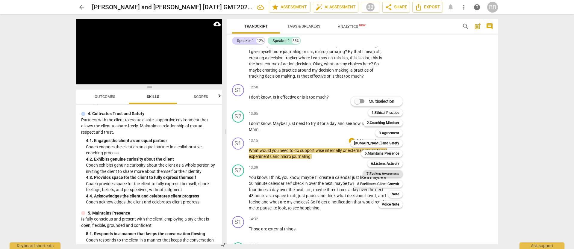
click at [396, 174] on b "7.Evokes Awareness" at bounding box center [382, 173] width 33 height 7
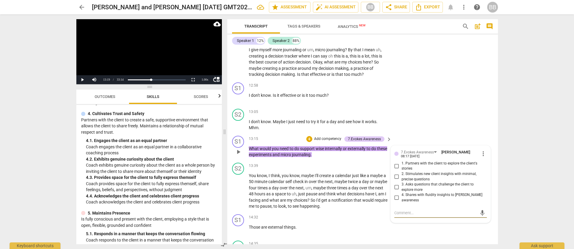
scroll to position [935, 0]
click at [423, 156] on div "7.Evokes Awareness" at bounding box center [417, 154] width 33 height 6
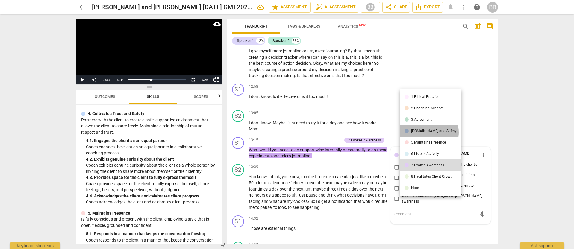
click at [421, 132] on div "[DOMAIN_NAME] and Safety" at bounding box center [433, 131] width 45 height 4
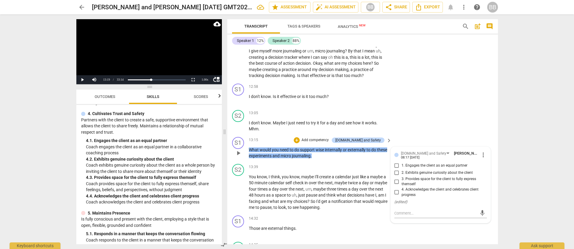
click at [395, 176] on input "2. Exhibits genuine curiosity about the client" at bounding box center [397, 172] width 10 height 7
click at [428, 146] on div "S1 play_arrow pause 13:15 + Add competency [DOMAIN_NAME] and Safety keyboard_ar…" at bounding box center [362, 147] width 271 height 27
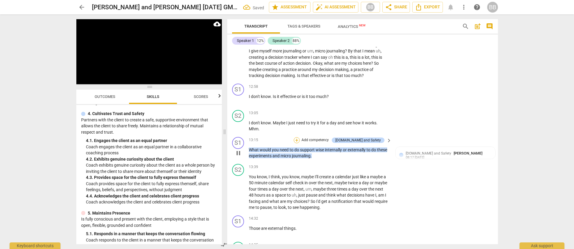
click at [300, 143] on div "+" at bounding box center [297, 140] width 6 height 6
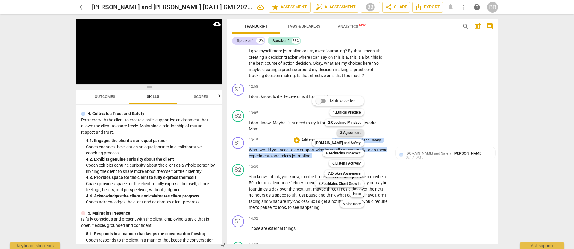
click at [345, 133] on b "3.Agreement" at bounding box center [350, 132] width 20 height 7
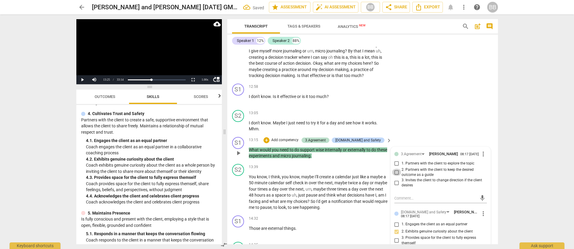
click at [396, 176] on input "2. Partners with the client to keep the desired outcome as a guide" at bounding box center [397, 171] width 10 height 7
click at [437, 107] on div "S1 play_arrow pause 12:58 + Add competency keyboard_arrow_right I don't know . …" at bounding box center [362, 94] width 271 height 26
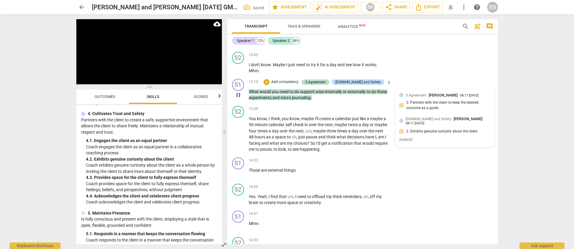
scroll to position [993, 0]
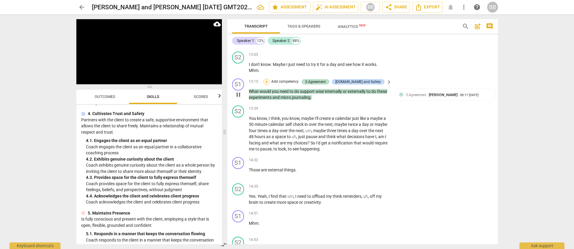
click at [269, 85] on div "+" at bounding box center [266, 82] width 6 height 6
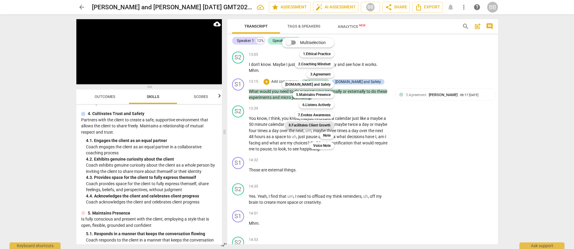
click at [308, 124] on b "8.Facilitates Client Growth" at bounding box center [309, 124] width 42 height 7
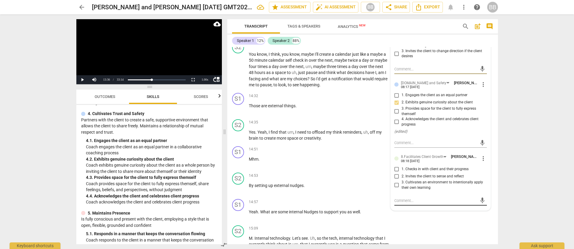
scroll to position [1064, 0]
click at [395, 179] on input "2. Invites the client to sense and reflect" at bounding box center [397, 175] width 10 height 7
click at [546, 177] on div "arrow_back [PERSON_NAME] and [PERSON_NAME] [DATE] GMT20250810-142501_Recording_…" at bounding box center [287, 124] width 574 height 249
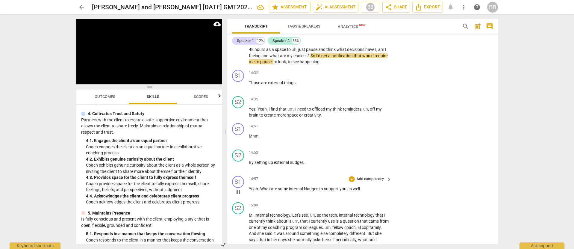
scroll to position [1087, 0]
click at [351, 181] on div "+" at bounding box center [352, 178] width 6 height 6
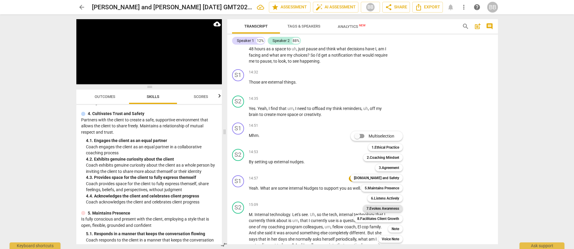
click at [396, 209] on b "7.Evokes Awareness" at bounding box center [382, 208] width 33 height 7
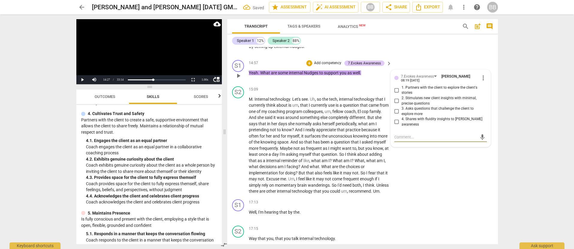
scroll to position [1202, 0]
click at [395, 105] on input "2. Stimulates new client insights with minimal, precise questions" at bounding box center [397, 101] width 10 height 7
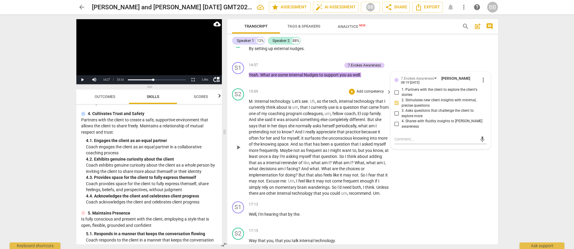
click at [438, 196] on div "S2 play_arrow pause 15:09 + Add competency keyboard_arrow_right M . Internal te…" at bounding box center [362, 142] width 271 height 113
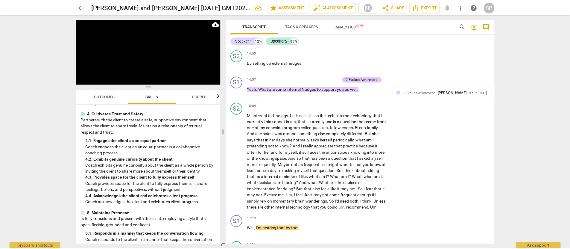
scroll to position [1409, 0]
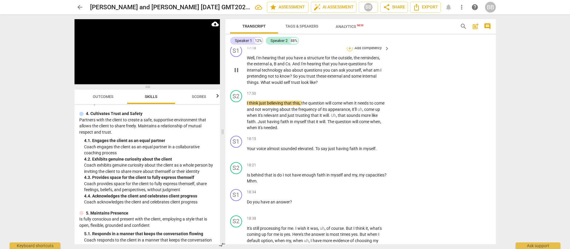
click at [349, 51] on div "+" at bounding box center [350, 48] width 6 height 6
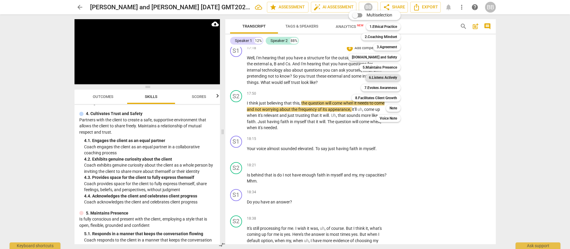
click at [391, 77] on b "6.Listens Actively" at bounding box center [383, 77] width 28 height 7
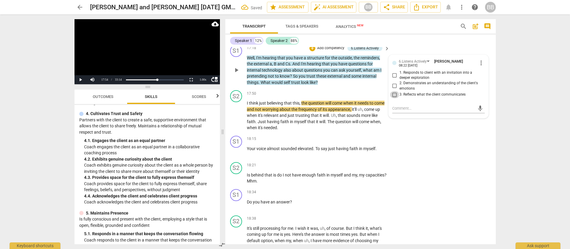
click at [393, 98] on input "3. Reflects what the client communicates" at bounding box center [395, 94] width 10 height 7
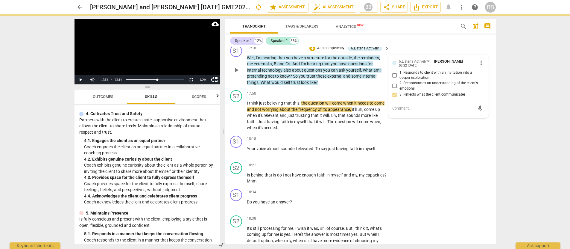
click at [394, 79] on input "1. Responds to client with an invitation into a deeper exploration" at bounding box center [395, 75] width 10 height 7
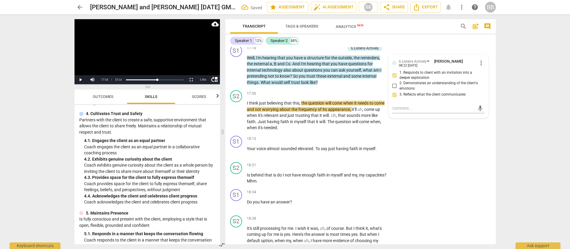
click at [425, 42] on div "S2 play_arrow pause 17:15 + Add competency keyboard_arrow_right Way that you , …" at bounding box center [360, 29] width 271 height 26
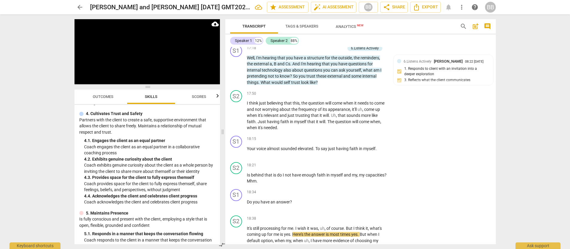
scroll to position [1612, 0]
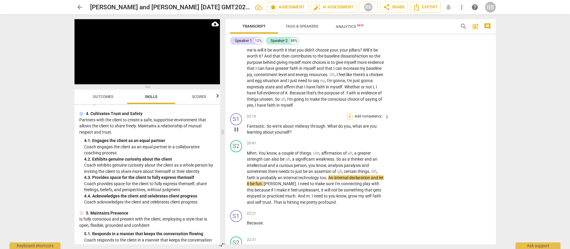
click at [349, 119] on div "+" at bounding box center [350, 116] width 6 height 6
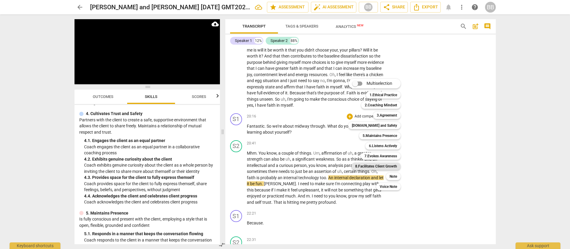
click at [383, 168] on b "8.Facilitates Client Growth" at bounding box center [376, 165] width 42 height 7
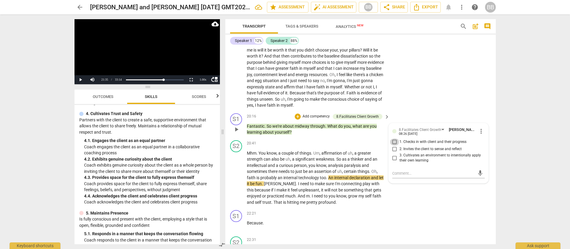
click at [393, 145] on input "1. Checks in with client and their progress" at bounding box center [395, 141] width 10 height 7
click at [393, 153] on input "2. Invites the client to sense and reflect" at bounding box center [395, 148] width 10 height 7
click at [420, 111] on div "S2 play_arrow pause 18:38 + Add competency keyboard_arrow_right It's still proc…" at bounding box center [360, 60] width 271 height 101
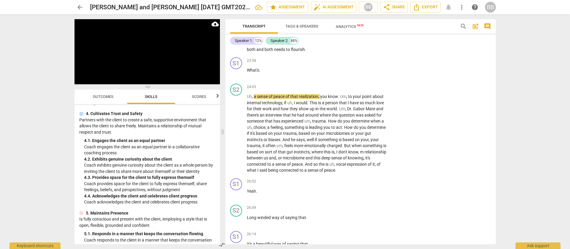
scroll to position [1866, 0]
click at [350, 64] on div "+" at bounding box center [350, 61] width 6 height 6
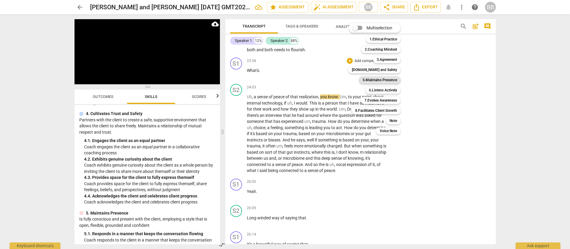
click at [377, 81] on b "5.Maintains Presence" at bounding box center [380, 79] width 34 height 7
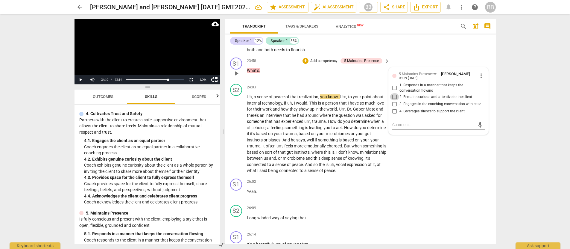
click at [395, 100] on input "2. Remains curious and attentive to the client" at bounding box center [395, 96] width 10 height 7
click at [305, 64] on div "+" at bounding box center [306, 61] width 6 height 6
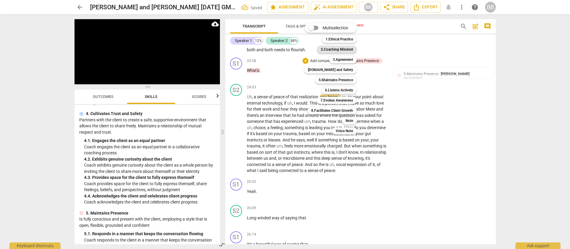
click at [341, 49] on b "2.Coaching Mindset" at bounding box center [337, 49] width 32 height 7
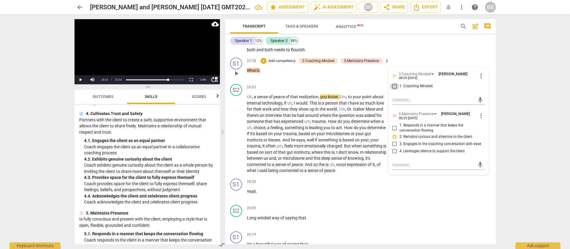
click at [394, 90] on input "1. Coaching Mindset" at bounding box center [395, 86] width 10 height 7
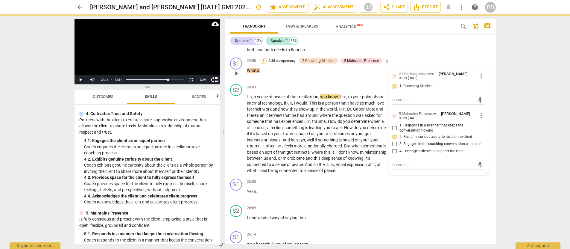
click at [264, 64] on div "+" at bounding box center [264, 61] width 6 height 6
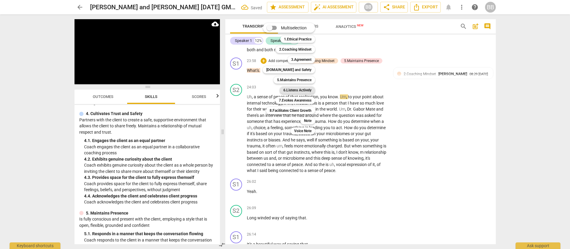
click at [296, 90] on b "6.Listens Actively" at bounding box center [297, 89] width 28 height 7
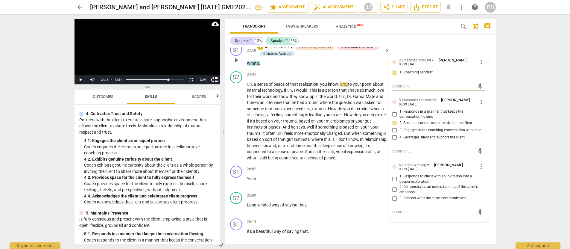
scroll to position [1881, 0]
click at [394, 201] on input "3. Reflects what the client communicates" at bounding box center [395, 197] width 10 height 7
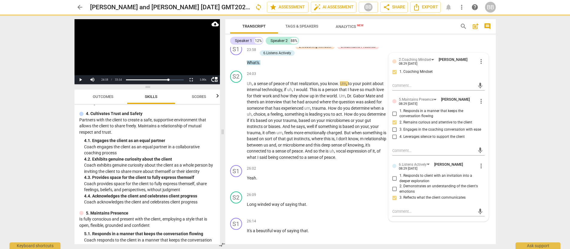
click at [528, 82] on div "arrow_back [PERSON_NAME] and [PERSON_NAME] [DATE] GMT20250810-142501_Recording_…" at bounding box center [285, 124] width 570 height 249
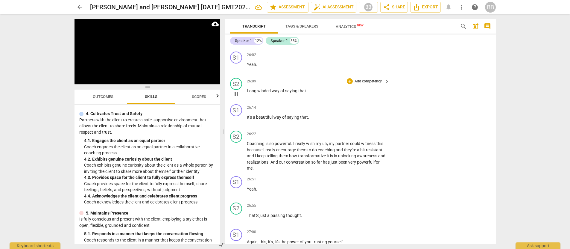
scroll to position [1998, 0]
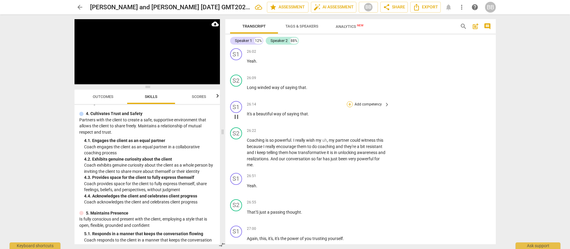
click at [349, 107] on div "+" at bounding box center [350, 104] width 6 height 6
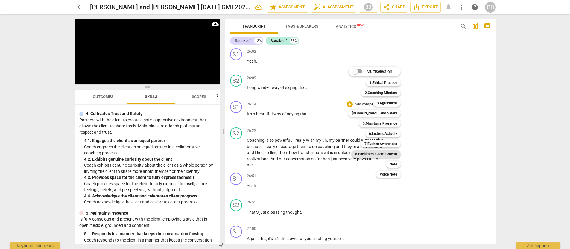
click at [395, 156] on b "8.Facilitates Client Growth" at bounding box center [376, 153] width 42 height 7
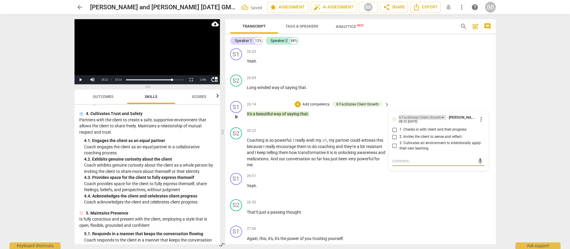
click at [406, 120] on div "8.Facilitates Client Growth" at bounding box center [420, 118] width 42 height 6
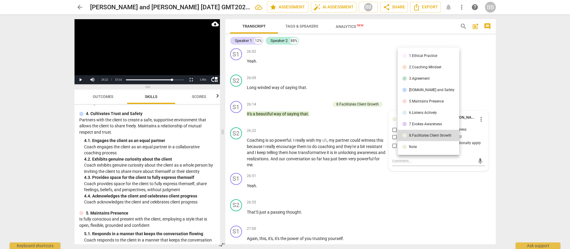
click at [412, 124] on div "7.Evokes Awareness" at bounding box center [425, 124] width 33 height 4
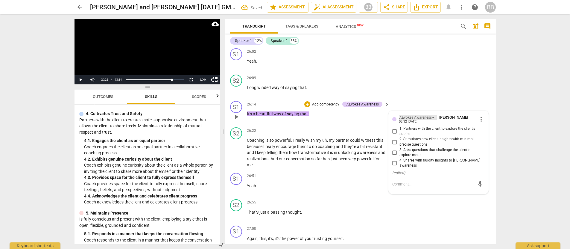
click at [416, 120] on div "7.Evokes Awareness" at bounding box center [415, 118] width 33 height 6
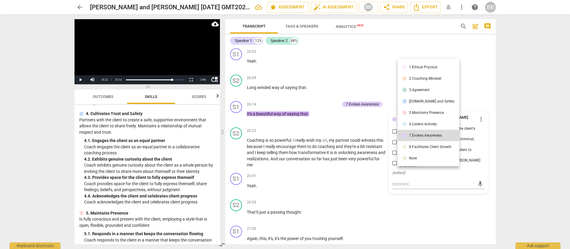
click at [428, 103] on li "[DOMAIN_NAME] and Safety" at bounding box center [429, 100] width 62 height 11
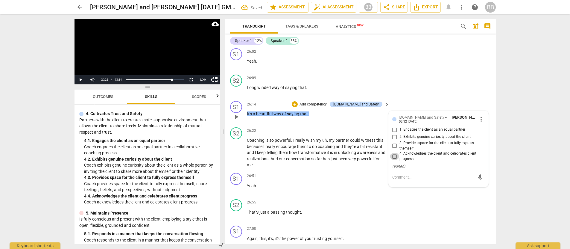
click at [395, 160] on input "4. Acknowledges the client and celebrates client progress" at bounding box center [395, 156] width 10 height 7
click at [438, 98] on div "S2 play_arrow pause 26:09 + Add competency keyboard_arrow_right Long winded way…" at bounding box center [360, 85] width 271 height 26
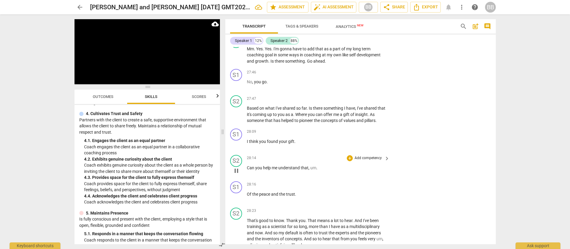
scroll to position [2268, 0]
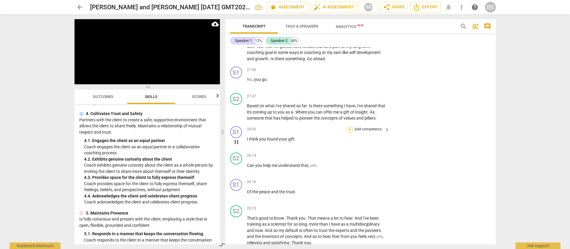
click at [349, 132] on div "+" at bounding box center [350, 129] width 6 height 6
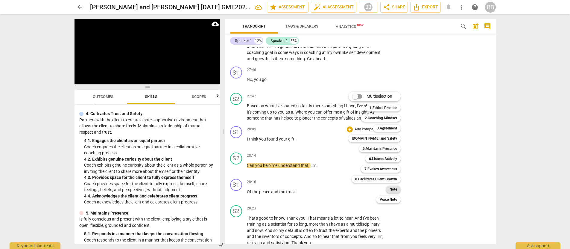
click at [396, 189] on b "Note" at bounding box center [393, 189] width 7 height 7
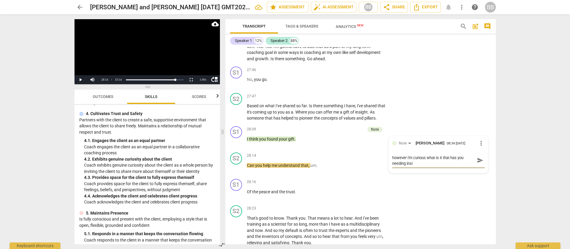
scroll to position [0, 0]
click at [411, 171] on textarea "Optional question: I'm happy to share my insight however I'm curious what is it…" at bounding box center [433, 162] width 83 height 17
click at [442, 171] on textarea "Optional question: I'm happy to share my insight however I'm curious what is it…" at bounding box center [433, 162] width 83 height 17
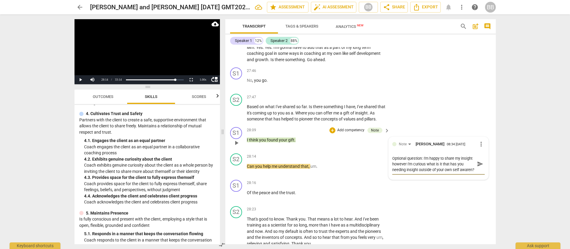
scroll to position [5, 0]
click at [477, 167] on span "send" at bounding box center [480, 163] width 7 height 7
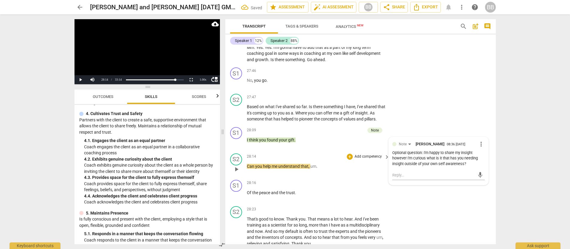
click at [236, 173] on span "play_arrow" at bounding box center [236, 168] width 7 height 7
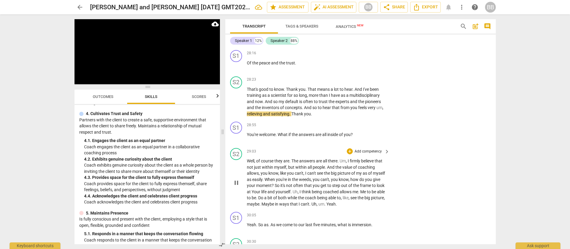
scroll to position [2399, 0]
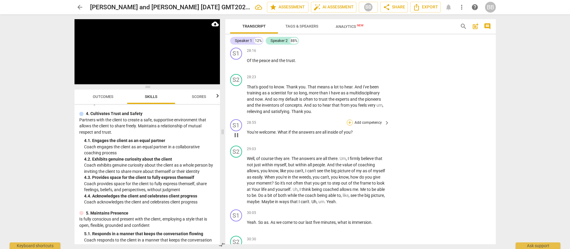
click at [350, 125] on div "+" at bounding box center [350, 122] width 6 height 6
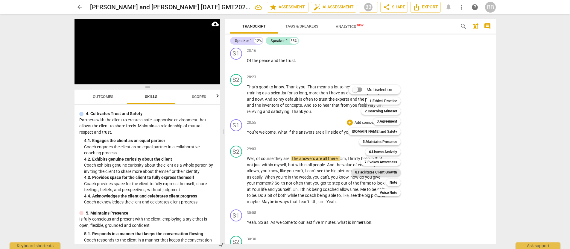
click at [393, 173] on b "8.Facilitates Client Growth" at bounding box center [376, 171] width 42 height 7
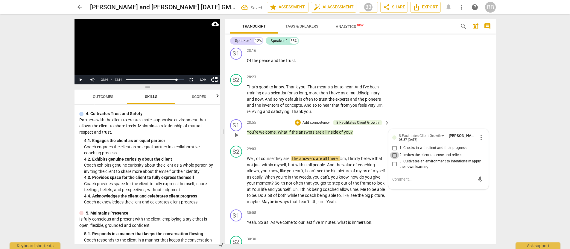
click at [393, 159] on input "2. Invites the client to sense and reflect" at bounding box center [395, 154] width 10 height 7
click at [406, 105] on div "S2 play_arrow pause 28:23 + Add competency keyboard_arrow_right That's good to …" at bounding box center [360, 94] width 271 height 45
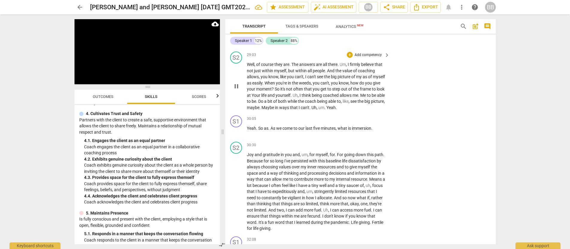
scroll to position [2496, 0]
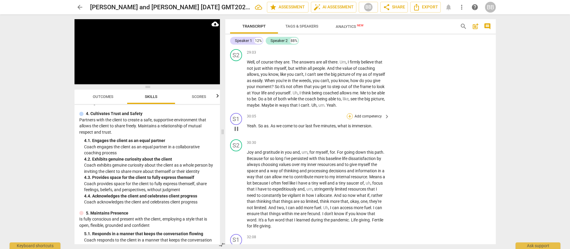
click at [350, 119] on div "+" at bounding box center [350, 116] width 6 height 6
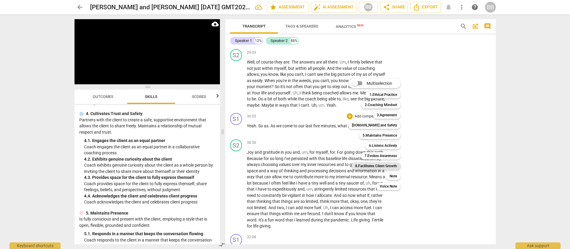
click at [391, 166] on b "8.Facilitates Client Growth" at bounding box center [376, 165] width 42 height 7
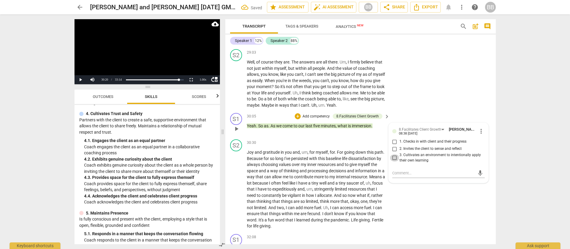
click at [394, 161] on input "3. Cultivates an environment to intentionally apply their own learning" at bounding box center [395, 157] width 10 height 7
click at [450, 106] on div "S2 play_arrow pause 29:03 + Add competency keyboard_arrow_right Well , of cours…" at bounding box center [360, 79] width 271 height 64
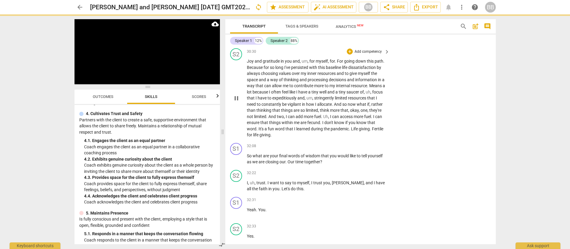
scroll to position [2589, 0]
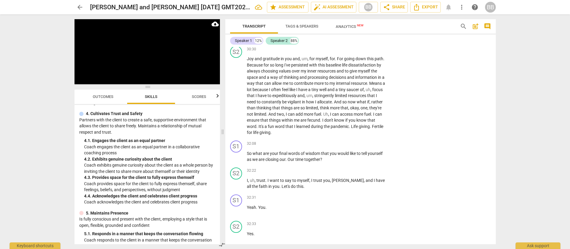
click at [368, 35] on span "immersion" at bounding box center [361, 32] width 19 height 5
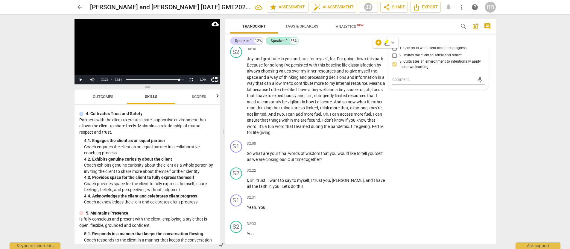
click at [386, 42] on icon "button" at bounding box center [387, 42] width 4 height 4
click at [373, 35] on span "." at bounding box center [371, 32] width 1 height 5
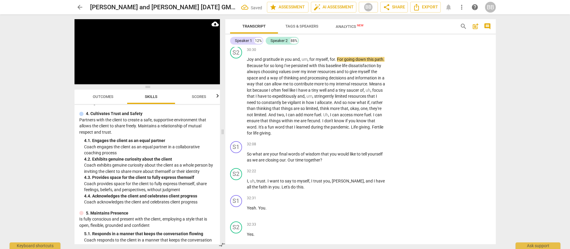
click at [267, 41] on span "immersionemerging" at bounding box center [265, 38] width 37 height 5
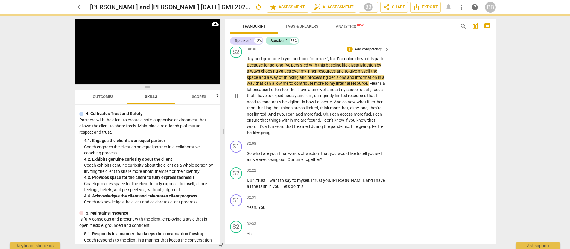
click at [457, 95] on div "S2 play_arrow pause 30:30 + Add competency keyboard_arrow_right Joy and gratitu…" at bounding box center [360, 90] width 271 height 95
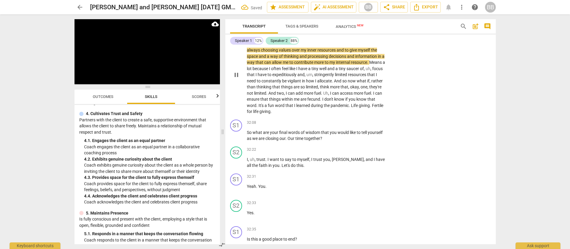
scroll to position [2610, 0]
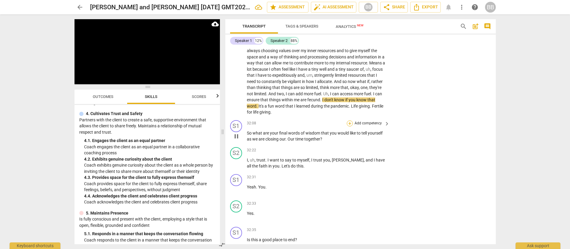
click at [350, 126] on div "+" at bounding box center [350, 123] width 6 height 6
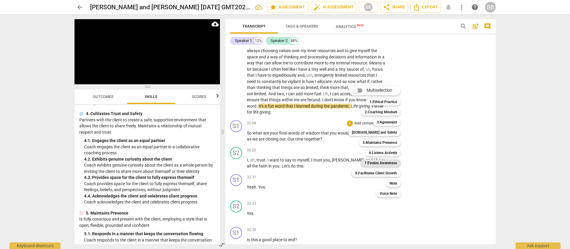
click at [388, 164] on b "7.Evokes Awareness" at bounding box center [380, 162] width 33 height 7
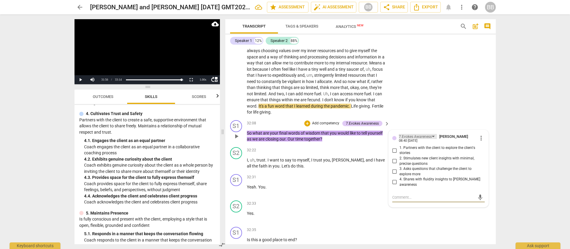
click at [410, 139] on div "7.Evokes Awareness" at bounding box center [415, 137] width 33 height 6
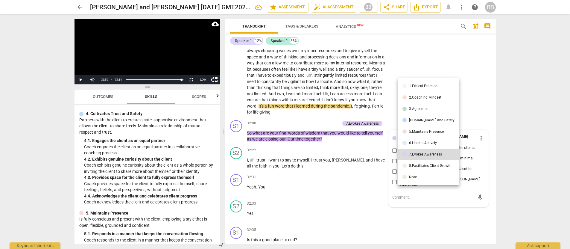
click at [419, 168] on li "8.Facilitates Client Growth" at bounding box center [429, 165] width 62 height 11
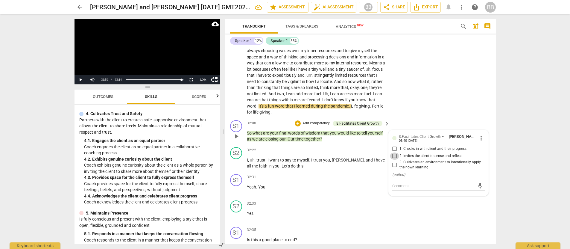
click at [394, 160] on input "2. Invites the client to sense and reflect" at bounding box center [395, 155] width 10 height 7
click at [394, 168] on input "3. Cultivates an environment to intentionally apply their own learning" at bounding box center [395, 164] width 10 height 7
click at [445, 114] on div "S2 play_arrow pause 30:30 + Add competency keyboard_arrow_right Joy and gratitu…" at bounding box center [360, 70] width 271 height 95
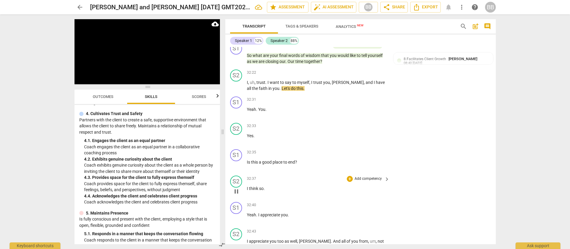
scroll to position [2687, 0]
click at [350, 102] on div "+" at bounding box center [350, 99] width 6 height 6
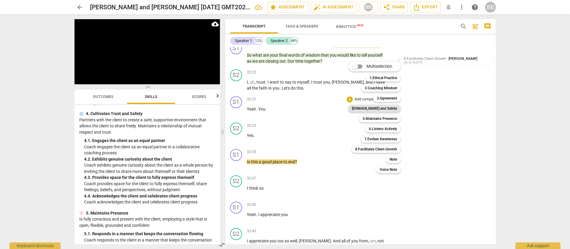
click at [381, 109] on b "[DOMAIN_NAME] and Safety" at bounding box center [374, 108] width 45 height 7
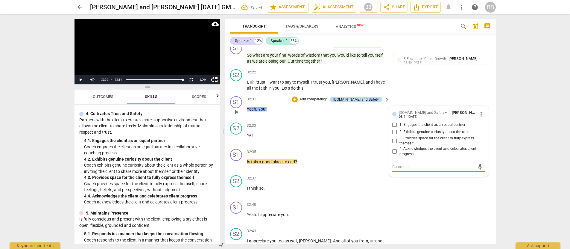
click at [394, 155] on input "4. Acknowledges the client and celebrates client progress" at bounding box center [395, 151] width 10 height 7
drag, startPoint x: 453, startPoint y: 214, endPoint x: 449, endPoint y: 216, distance: 4.6
click at [453, 199] on div "S2 play_arrow pause 32:37 + Add competency keyboard_arrow_right I think so ." at bounding box center [360, 186] width 271 height 26
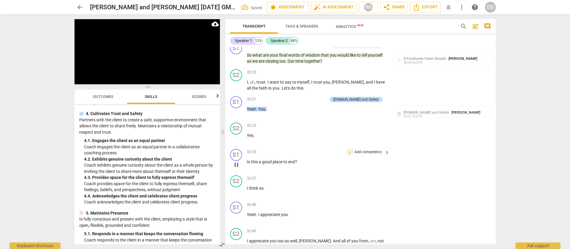
click at [350, 155] on div "+" at bounding box center [350, 152] width 6 height 6
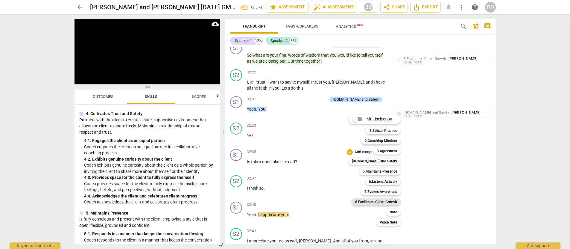
click at [386, 203] on b "8.Facilitates Client Growth" at bounding box center [376, 201] width 42 height 7
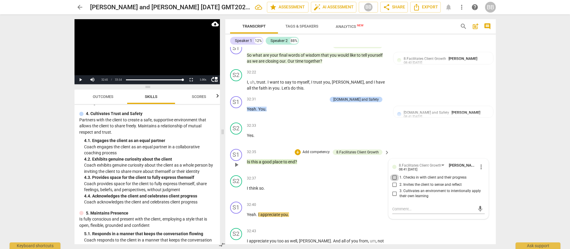
click at [394, 181] on input "1. Checks in with client and their progress" at bounding box center [395, 177] width 10 height 7
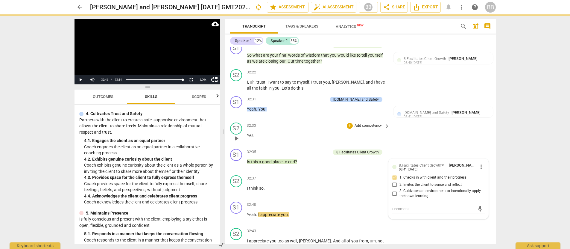
click at [431, 146] on div "S2 play_arrow pause 32:33 + Add competency keyboard_arrow_right Yes ." at bounding box center [360, 133] width 271 height 26
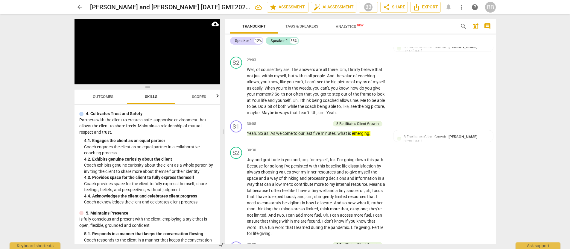
scroll to position [2484, 0]
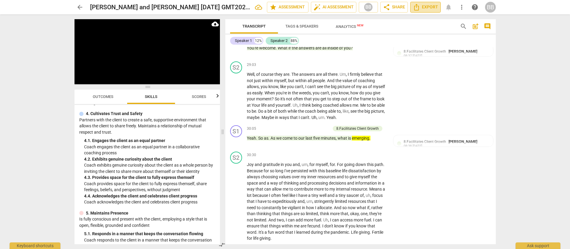
click at [429, 7] on span "Export" at bounding box center [425, 7] width 25 height 7
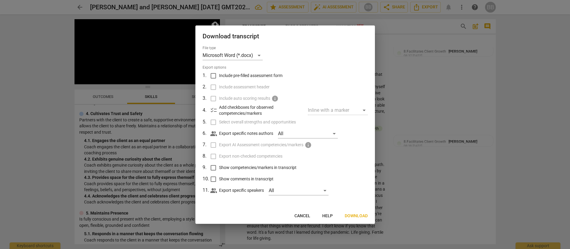
click at [358, 216] on span "Download" at bounding box center [356, 216] width 23 height 6
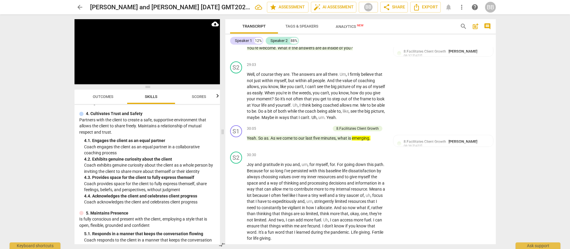
scroll to position [2847, 0]
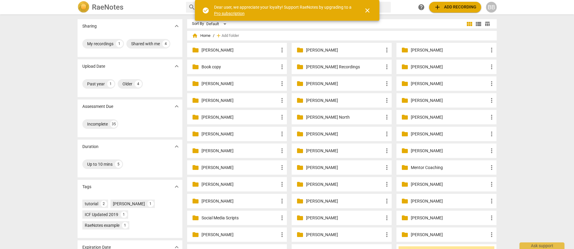
click at [334, 81] on p "[PERSON_NAME]" at bounding box center [344, 83] width 77 height 6
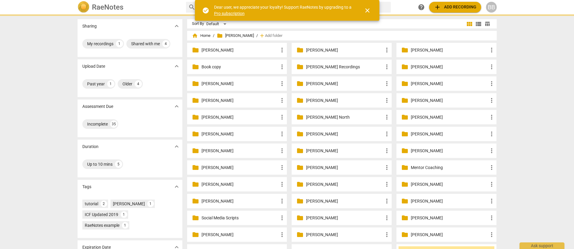
click at [334, 81] on p "[PERSON_NAME]" at bounding box center [344, 83] width 77 height 6
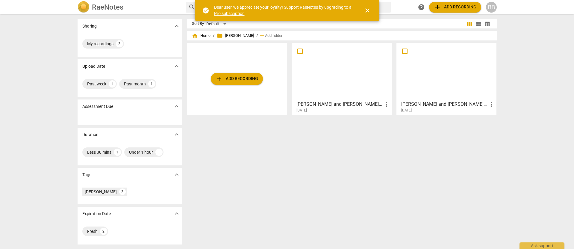
click at [355, 82] on div at bounding box center [342, 71] width 96 height 53
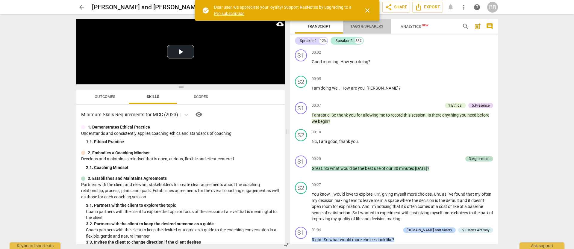
click at [361, 26] on span "Tags & Speakers" at bounding box center [366, 26] width 33 height 4
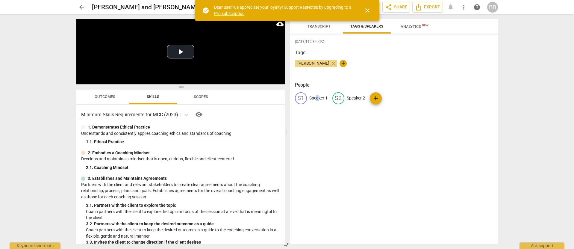
click at [317, 96] on p "Speaker 1" at bounding box center [318, 98] width 18 height 6
type input "Coach"
click at [390, 97] on p "Speaker 2" at bounding box center [394, 98] width 18 height 6
type input "Client"
click at [321, 27] on span "Transcript" at bounding box center [318, 26] width 23 height 4
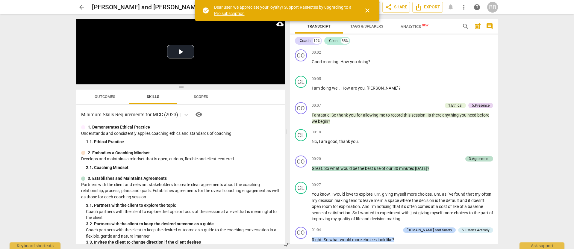
click at [367, 9] on span "close" at bounding box center [367, 10] width 7 height 7
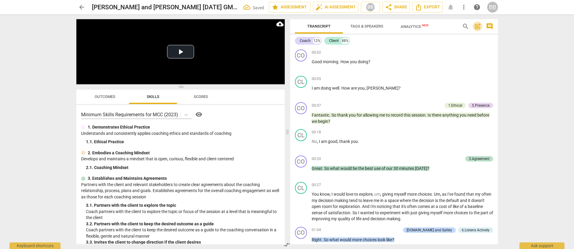
click at [477, 26] on span "post_add" at bounding box center [477, 26] width 7 height 7
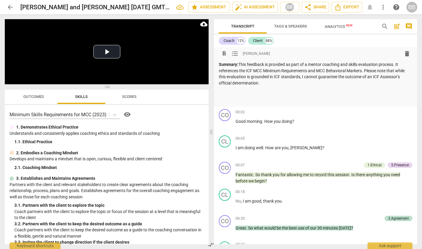
click at [222, 91] on p at bounding box center [316, 91] width 194 height 6
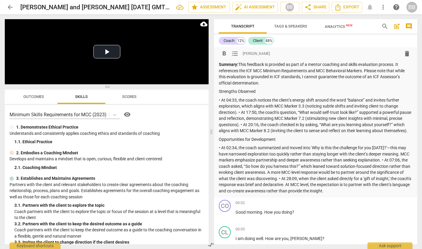
click at [251, 134] on p "• At 04:33, the coach notices the client’s energy shift around the word “balanc…" at bounding box center [316, 115] width 194 height 37
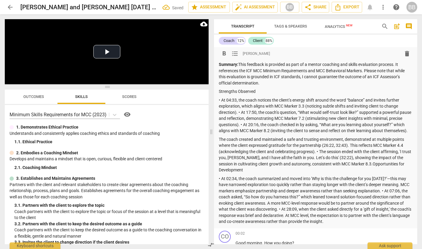
click at [220, 145] on p "The coach created and maintained a safe and trusting environment, demonstrated …" at bounding box center [316, 154] width 194 height 37
drag, startPoint x: 233, startPoint y: 53, endPoint x: 233, endPoint y: 59, distance: 6.3
click at [233, 53] on span "format_list_bulleted" at bounding box center [234, 53] width 7 height 7
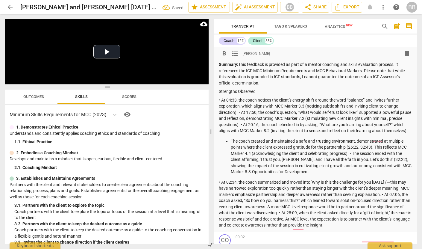
click at [222, 99] on p "• At 04:33, the coach notices the client’s energy shift around the word “balanc…" at bounding box center [316, 115] width 194 height 37
click at [237, 52] on span "format_list_bulleted" at bounding box center [234, 53] width 7 height 7
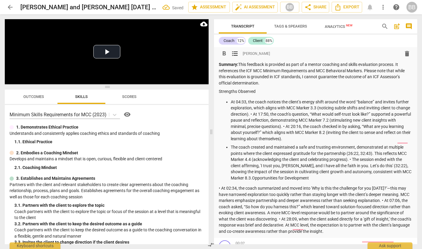
click at [221, 189] on p "• At 02:34, the coach summarized and moved into 'Why is this the challenge for …" at bounding box center [316, 209] width 194 height 49
click at [236, 52] on span "format_list_bulleted" at bounding box center [234, 53] width 7 height 7
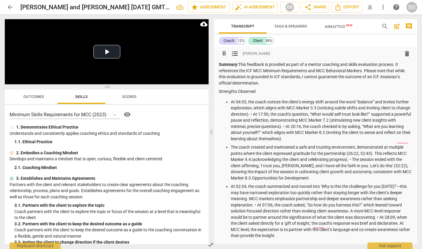
drag, startPoint x: 326, startPoint y: 179, endPoint x: 325, endPoint y: 165, distance: 13.5
click at [324, 177] on p "The coach created and maintained a safe and trusting environment, demonstrated …" at bounding box center [322, 162] width 182 height 37
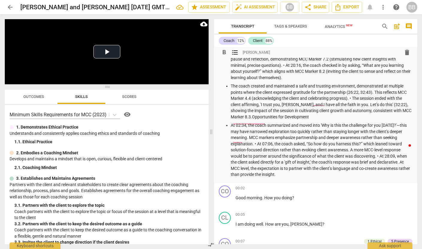
click at [293, 173] on p "At 02:34, the coach summarized and moved into 'Why is this the challenge for yo…" at bounding box center [322, 149] width 182 height 55
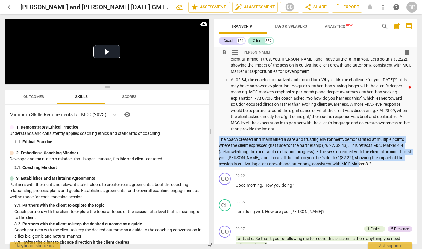
drag, startPoint x: 219, startPoint y: 139, endPoint x: 367, endPoint y: 162, distance: 150.0
click at [366, 164] on p "The coach created and maintained a safe and trusting environment, demonstrated …" at bounding box center [316, 151] width 194 height 31
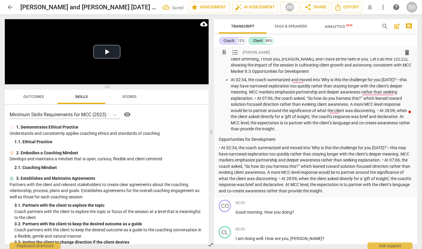
click at [222, 148] on p "• At 02:34, the coach summarized and moved into 'Why is this the challenge for …" at bounding box center [316, 169] width 194 height 49
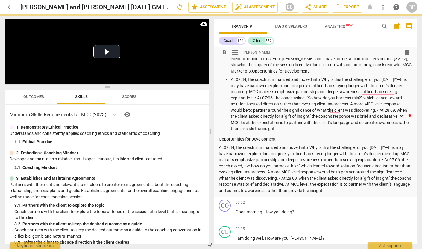
click at [235, 52] on span "format_list_bulleted" at bounding box center [234, 52] width 7 height 7
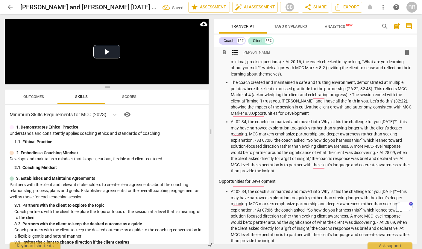
click at [314, 205] on p "At 02:34, the coach summarized and moved into 'Why is this the challenge for yo…" at bounding box center [322, 215] width 182 height 55
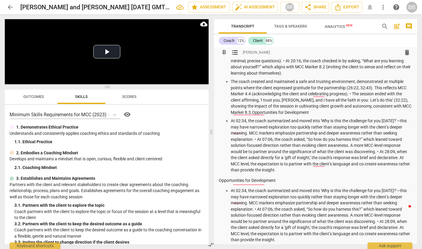
click at [255, 209] on p "At 02:34, the coach summarized and moved into 'Why is this the challenge for yo…" at bounding box center [322, 214] width 182 height 55
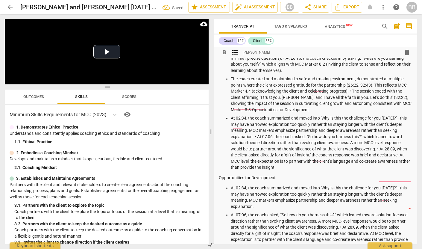
click at [341, 227] on p "At 07:06, the coach asked, “So how do you harness this?” which leaned toward so…" at bounding box center [322, 230] width 182 height 37
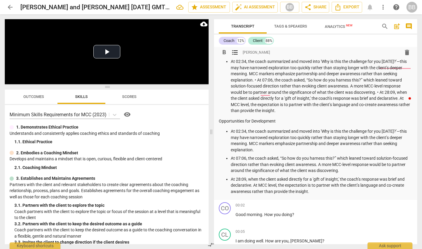
click at [315, 192] on p "At 28:09, when the client asked directly for a 'gift of insight,' the coach’s r…" at bounding box center [322, 185] width 182 height 19
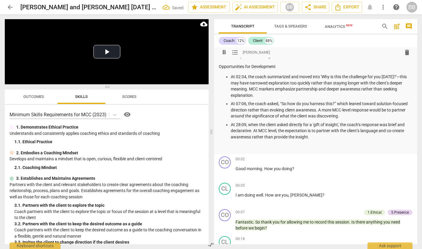
click at [220, 147] on p "To enrich screen reader interactions, please activate Accessibility in Grammarl…" at bounding box center [316, 147] width 194 height 6
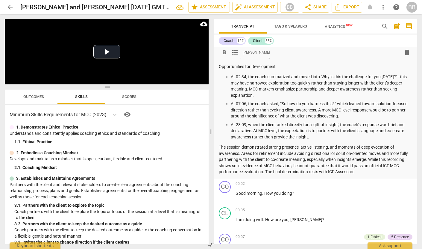
click at [373, 148] on p "The session demonstrated strong presence, active listening, and moments of deep…" at bounding box center [316, 159] width 194 height 31
drag, startPoint x: 373, startPoint y: 148, endPoint x: 389, endPoint y: 146, distance: 15.9
click at [389, 146] on p "The session demonstrated strong presence, active listening, and moments of deep…" at bounding box center [316, 159] width 194 height 31
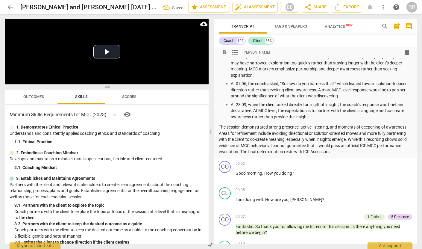
click at [390, 126] on p "The session demonstrated strong presence, active listening, and moments of deep…" at bounding box center [316, 139] width 194 height 31
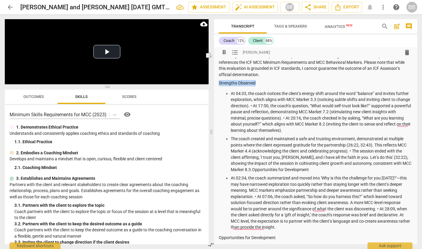
drag, startPoint x: 227, startPoint y: 83, endPoint x: 254, endPoint y: 76, distance: 28.0
click at [261, 84] on p "Strengths Observed" at bounding box center [316, 83] width 194 height 6
click at [225, 54] on span "format_bold" at bounding box center [224, 52] width 7 height 7
drag, startPoint x: 231, startPoint y: 93, endPoint x: 245, endPoint y: 89, distance: 14.6
click at [246, 93] on p "At 04:33, the coach notices the client’s energy shift around the word “balance”…" at bounding box center [322, 111] width 182 height 43
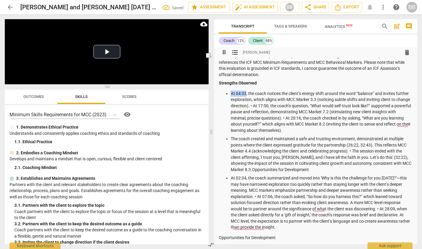
click at [225, 52] on span "format_bold" at bounding box center [224, 52] width 7 height 7
click at [273, 106] on p "At 04:33 , the coach notices the client’s energy shift around the word “balance…" at bounding box center [322, 111] width 182 height 43
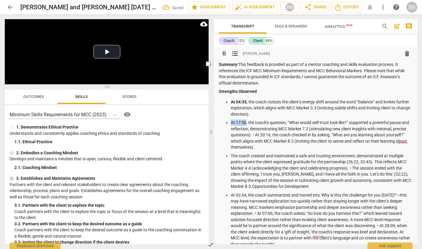
drag, startPoint x: 231, startPoint y: 122, endPoint x: 246, endPoint y: 121, distance: 14.7
click at [245, 123] on p "At 17:50, the coach’s question, “What would self-trust look like?” supported a …" at bounding box center [322, 134] width 182 height 31
click at [222, 54] on span "format_bold" at bounding box center [224, 53] width 7 height 7
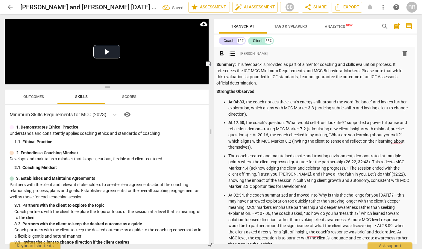
scroll to position [1, 0]
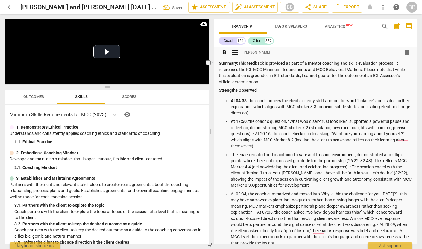
drag, startPoint x: 270, startPoint y: 134, endPoint x: 266, endPoint y: 134, distance: 3.3
click at [270, 134] on p "At 17:50 , the coach’s question, “What would self-trust look like?” supported a…" at bounding box center [322, 133] width 182 height 31
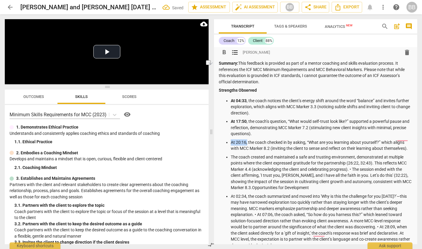
drag, startPoint x: 231, startPoint y: 141, endPoint x: 247, endPoint y: 139, distance: 15.6
click at [247, 142] on p "At 20:16, the coach checked in by asking, “What are you learning about yourself…" at bounding box center [322, 145] width 182 height 12
click at [225, 51] on span "format_bold" at bounding box center [224, 52] width 7 height 7
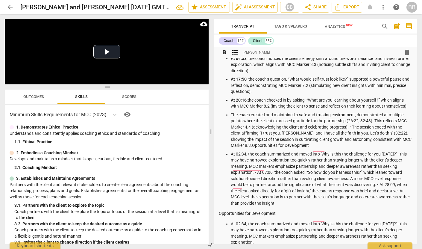
click at [353, 128] on p "The coach created and maintained a safe and trusting environment, demonstrated …" at bounding box center [322, 130] width 182 height 37
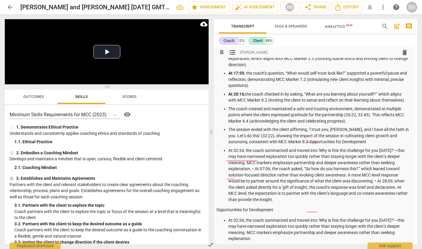
click at [253, 169] on p "At 02:34, the coach summarized and moved into 'Why is this the challenge for yo…" at bounding box center [319, 174] width 182 height 55
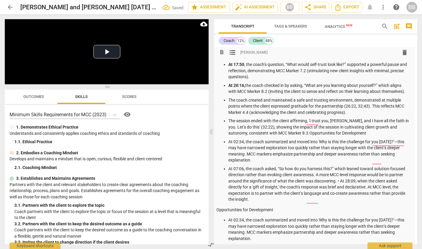
click at [339, 181] on p "At 07:06, the coach asked, “So how do you harness this?” which leaned toward so…" at bounding box center [319, 183] width 182 height 37
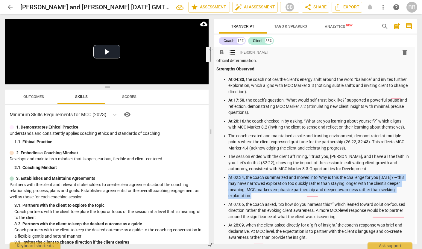
drag, startPoint x: 227, startPoint y: 177, endPoint x: 249, endPoint y: 191, distance: 26.2
click at [251, 195] on p "At 02:34, the coach summarized and moved into 'Why is this the challenge for yo…" at bounding box center [319, 186] width 182 height 25
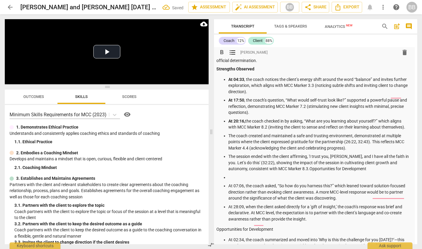
click at [257, 72] on div "Summary: This feedback is provided as part of a mentor coaching and skills eval…" at bounding box center [313, 188] width 194 height 298
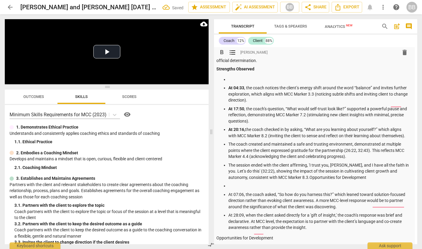
click at [233, 78] on p "To enrich screen reader interactions, please activate Accessibility in Grammarl…" at bounding box center [319, 79] width 182 height 6
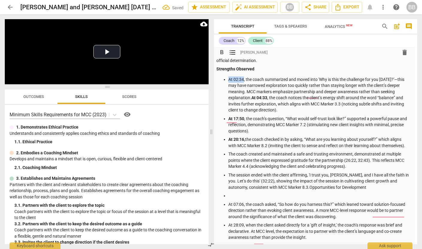
drag, startPoint x: 228, startPoint y: 79, endPoint x: 244, endPoint y: 74, distance: 16.4
click at [241, 79] on p "At 02:34, the coach summarized and moved into 'Why is this the challenge for yo…" at bounding box center [319, 94] width 182 height 37
click at [218, 52] on span "format_bold" at bounding box center [221, 52] width 7 height 7
click at [251, 99] on strong "At 04:33" at bounding box center [259, 97] width 16 height 5
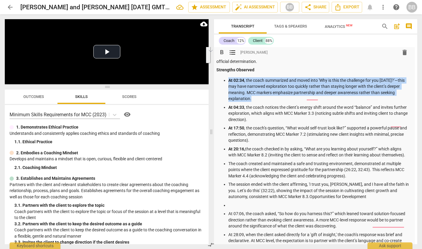
drag, startPoint x: 242, startPoint y: 82, endPoint x: 257, endPoint y: 95, distance: 19.7
click at [257, 96] on p "At 02:34 , the coach summarized and moved into 'Why is this the challenge for y…" at bounding box center [319, 89] width 182 height 25
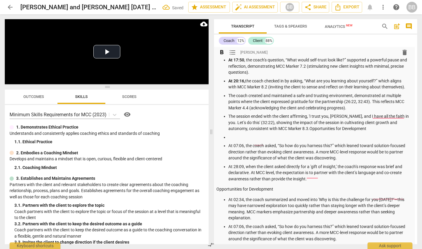
click at [288, 129] on p "The session ended with the client affirming, 'I trust you, Peter, and I have al…" at bounding box center [319, 122] width 182 height 19
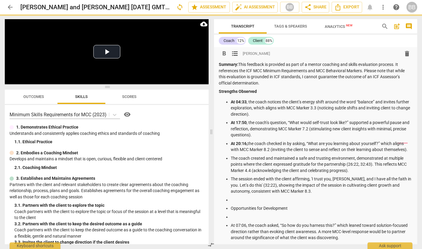
click at [232, 201] on p "To enrich screen reader interactions, please activate Accessibility in Grammarl…" at bounding box center [322, 200] width 182 height 6
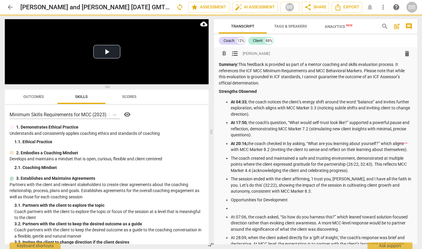
click at [232, 208] on p "To enrich screen reader interactions, please activate Accessibility in Grammarl…" at bounding box center [322, 208] width 182 height 6
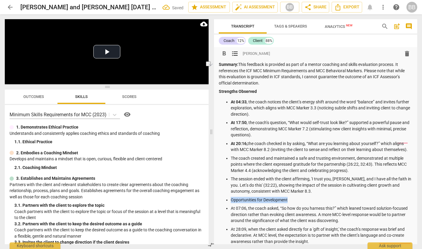
drag, startPoint x: 230, startPoint y: 200, endPoint x: 288, endPoint y: 200, distance: 58.4
click at [288, 201] on ul "At 04:33 , the coach notices the client’s energy shift around the word “balance…" at bounding box center [316, 172] width 194 height 146
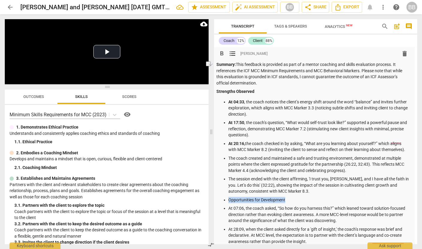
scroll to position [0, 2]
drag, startPoint x: 346, startPoint y: 164, endPoint x: 370, endPoint y: 165, distance: 24.5
click at [370, 164] on p "The coach created and maintained a safe and trusting environment, demonstrated …" at bounding box center [320, 164] width 182 height 19
click at [222, 53] on span "format_bold" at bounding box center [222, 53] width 7 height 7
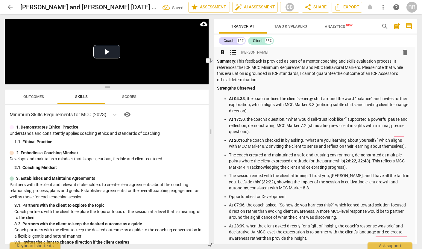
scroll to position [8, 0]
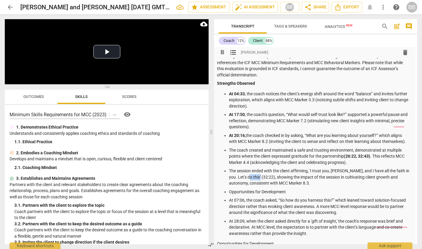
drag, startPoint x: 246, startPoint y: 177, endPoint x: 256, endPoint y: 177, distance: 10.2
click at [256, 177] on p "The session ended with the client affirming, 'I trust you, Peter, and I have al…" at bounding box center [320, 177] width 182 height 19
click at [224, 52] on span "format_bold" at bounding box center [222, 52] width 7 height 7
drag, startPoint x: 229, startPoint y: 192, endPoint x: 288, endPoint y: 192, distance: 58.7
click at [288, 192] on p "Opportunities for Development" at bounding box center [320, 192] width 182 height 6
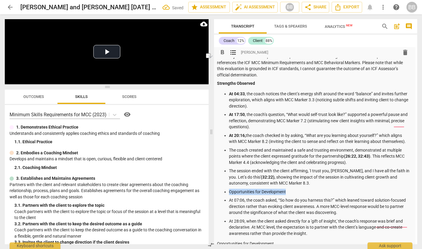
click at [221, 52] on span "format_bold" at bounding box center [222, 52] width 7 height 7
click at [236, 52] on span "format_list_bulleted" at bounding box center [233, 52] width 7 height 7
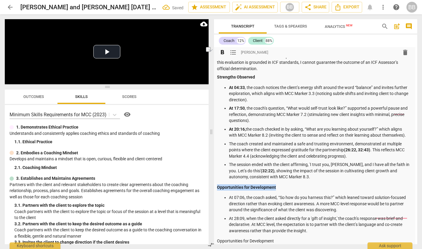
scroll to position [22, 2]
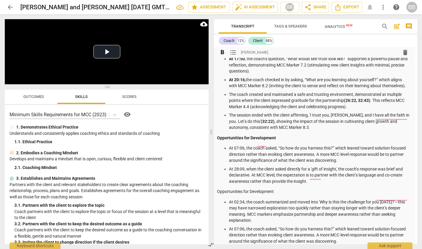
click at [221, 155] on ul "At 07:06, the coach asked, “So how do you harness this?” which leaned toward so…" at bounding box center [314, 164] width 194 height 39
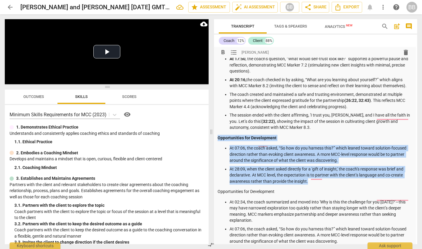
drag, startPoint x: 217, startPoint y: 137, endPoint x: 315, endPoint y: 182, distance: 107.3
click at [315, 182] on div "Summary: This feedback is provided as part of a mentor coaching and skills eval…" at bounding box center [315, 149] width 194 height 302
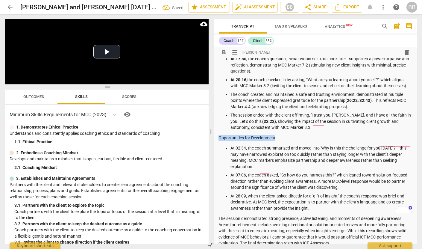
drag, startPoint x: 218, startPoint y: 138, endPoint x: 290, endPoint y: 129, distance: 72.1
click at [285, 138] on p "Opportunities for Development" at bounding box center [315, 138] width 194 height 6
click at [225, 52] on span "format_bold" at bounding box center [223, 52] width 7 height 7
drag, startPoint x: 230, startPoint y: 148, endPoint x: 248, endPoint y: 126, distance: 28.3
click at [246, 147] on p "At 02:34, the coach summarized and moved into 'Why is this the challenge for yo…" at bounding box center [321, 157] width 182 height 25
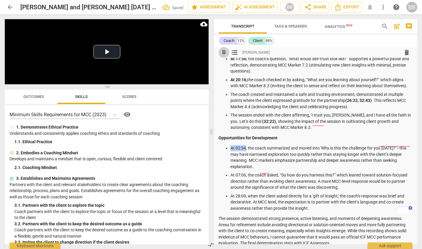
drag, startPoint x: 224, startPoint y: 51, endPoint x: 225, endPoint y: 57, distance: 5.8
click at [224, 51] on span "format_bold" at bounding box center [223, 52] width 7 height 7
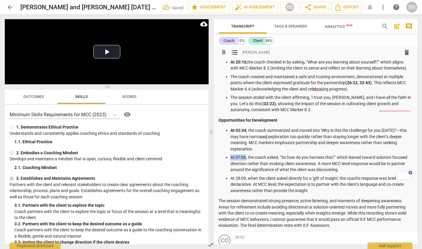
drag, startPoint x: 230, startPoint y: 158, endPoint x: 248, endPoint y: 146, distance: 20.9
click at [246, 157] on p "At 07:06, the coach asked, “So how do you harness this?” which leaned toward so…" at bounding box center [321, 163] width 182 height 19
click at [223, 53] on span "format_bold" at bounding box center [223, 52] width 7 height 7
drag, startPoint x: 231, startPoint y: 178, endPoint x: 247, endPoint y: 178, distance: 15.6
click at [247, 178] on p "At 28:09, when the client asked directly for a 'gift of insight,' the coach’s r…" at bounding box center [322, 184] width 182 height 19
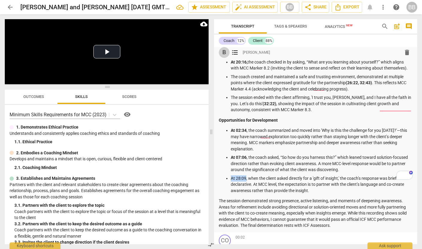
drag, startPoint x: 223, startPoint y: 52, endPoint x: 224, endPoint y: 56, distance: 4.4
click at [223, 52] on span "format_bold" at bounding box center [224, 52] width 7 height 7
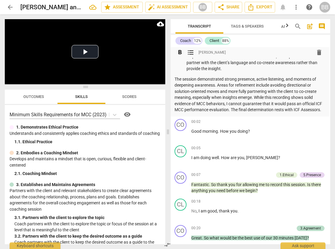
click at [310, 102] on p "The session demonstrated strong presence, active listening, and moments of deep…" at bounding box center [249, 94] width 150 height 37
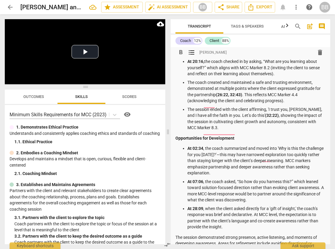
drag, startPoint x: 246, startPoint y: 95, endPoint x: 278, endPoint y: 98, distance: 31.9
click at [288, 100] on p "The coach created and maintained a safe and trusting environment, demonstrated …" at bounding box center [256, 91] width 138 height 25
drag, startPoint x: 278, startPoint y: 98, endPoint x: 260, endPoint y: 96, distance: 18.7
click at [275, 98] on p "The coach created and maintained a safe and trusting environment, demonstrated …" at bounding box center [256, 91] width 138 height 25
drag, startPoint x: 246, startPoint y: 95, endPoint x: 287, endPoint y: 102, distance: 41.3
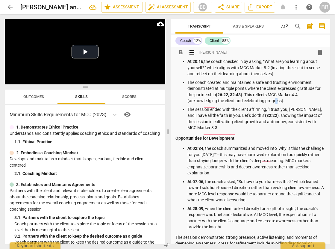
click at [287, 102] on p "The coach created and maintained a safe and trusting environment, demonstrated …" at bounding box center [256, 91] width 138 height 25
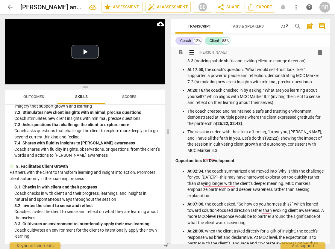
click at [236, 177] on p "At 02:34 , the coach summarized and moved into 'Why is this the challenge for y…" at bounding box center [256, 183] width 138 height 31
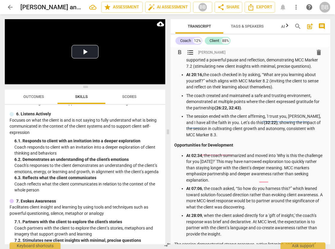
click at [201, 174] on p "At 02:34 , the coach summarized and moved into 'Why is this the challenge for y…" at bounding box center [255, 167] width 138 height 31
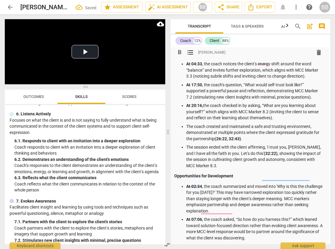
scroll to position [42, 1]
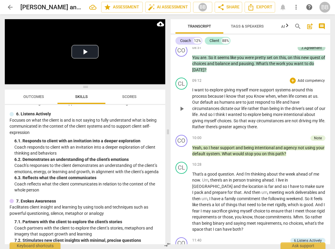
click at [317, 141] on div "Note" at bounding box center [318, 137] width 8 height 5
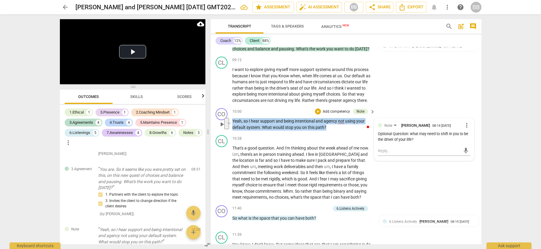
drag, startPoint x: 233, startPoint y: 132, endPoint x: 326, endPoint y: 138, distance: 93.3
click at [326, 130] on p "Yeah , so I hear support and being intentional and agency not using your defaul…" at bounding box center [302, 124] width 140 height 12
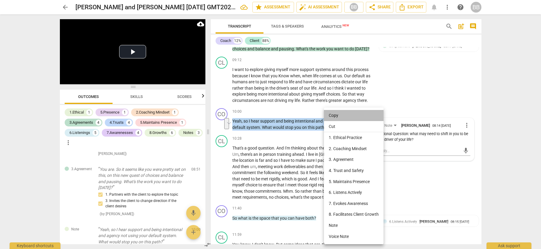
drag, startPoint x: 333, startPoint y: 115, endPoint x: 331, endPoint y: 118, distance: 3.5
click at [333, 115] on li "Copy" at bounding box center [354, 115] width 60 height 11
copy p "Yeah , so I hear support and being intentional and agency not using your defaul…"
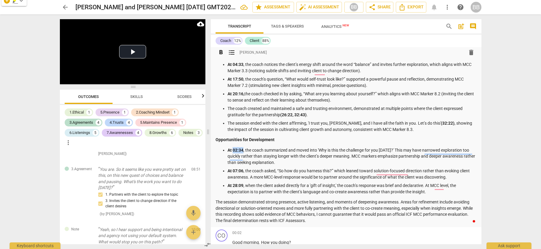
drag, startPoint x: 233, startPoint y: 150, endPoint x: 244, endPoint y: 151, distance: 11.4
click at [244, 151] on p "At 02:34 , the coach summarized and moved into 'Why is this the challenge for y…" at bounding box center [351, 156] width 249 height 19
drag, startPoint x: 320, startPoint y: 150, endPoint x: 392, endPoint y: 151, distance: 72.4
click at [393, 151] on p "At 10:00 , the coach summarized and moved into 'Why is this the challenge for y…" at bounding box center [351, 156] width 249 height 19
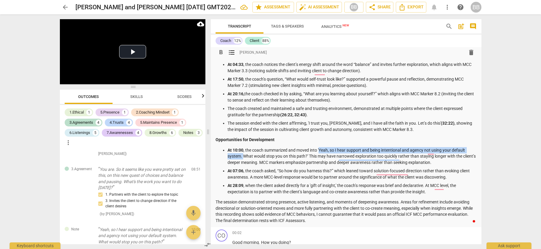
drag, startPoint x: 327, startPoint y: 151, endPoint x: 244, endPoint y: 157, distance: 83.6
click at [244, 157] on p "At 10:00 , the coach summarized and moved into 'Yeah, so I hear support and bei…" at bounding box center [351, 156] width 249 height 19
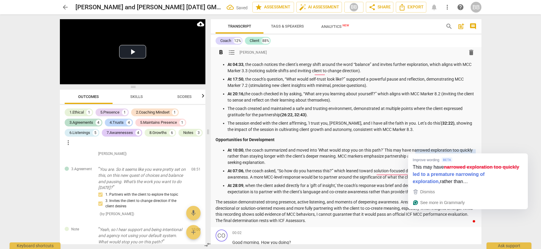
click at [452, 141] on p "Opportunities for Development" at bounding box center [345, 139] width 261 height 6
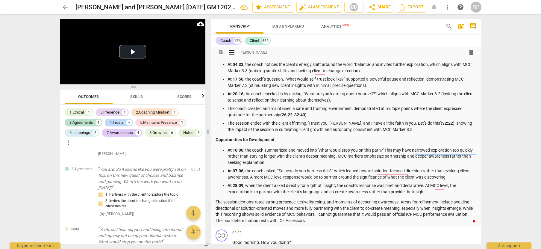
click at [338, 157] on p "At 10:00 , the coach summarized and moved into 'What would stop you on this pat…" at bounding box center [351, 156] width 249 height 19
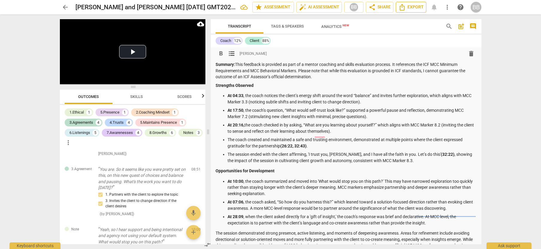
click at [408, 7] on span "Export" at bounding box center [410, 7] width 25 height 7
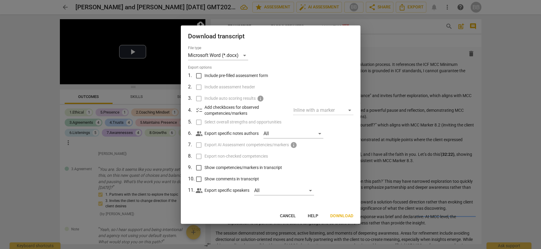
click at [199, 76] on input "Include pre-filled assessment form" at bounding box center [198, 75] width 11 height 11
checkbox input "true"
click at [199, 124] on input "Select overall strengths and opportunities" at bounding box center [198, 121] width 11 height 11
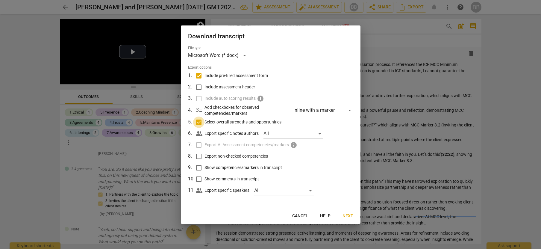
click at [200, 121] on input "Select overall strengths and opportunities" at bounding box center [198, 121] width 11 height 11
checkbox input "false"
click at [198, 156] on input "Export non-checked competencies" at bounding box center [198, 156] width 11 height 11
checkbox input "true"
click at [198, 167] on input "Show competencies/markers in transcript" at bounding box center [198, 167] width 11 height 11
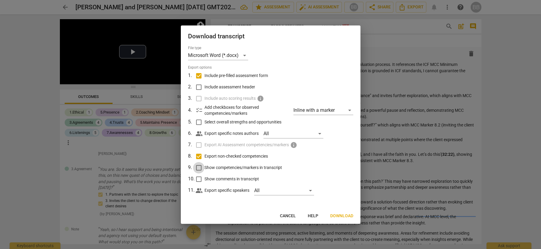
checkbox input "true"
click at [198, 179] on input "Show comments in transcript" at bounding box center [198, 178] width 11 height 11
checkbox input "true"
click at [340, 216] on span "Download" at bounding box center [341, 216] width 23 height 6
